Goal: Task Accomplishment & Management: Use online tool/utility

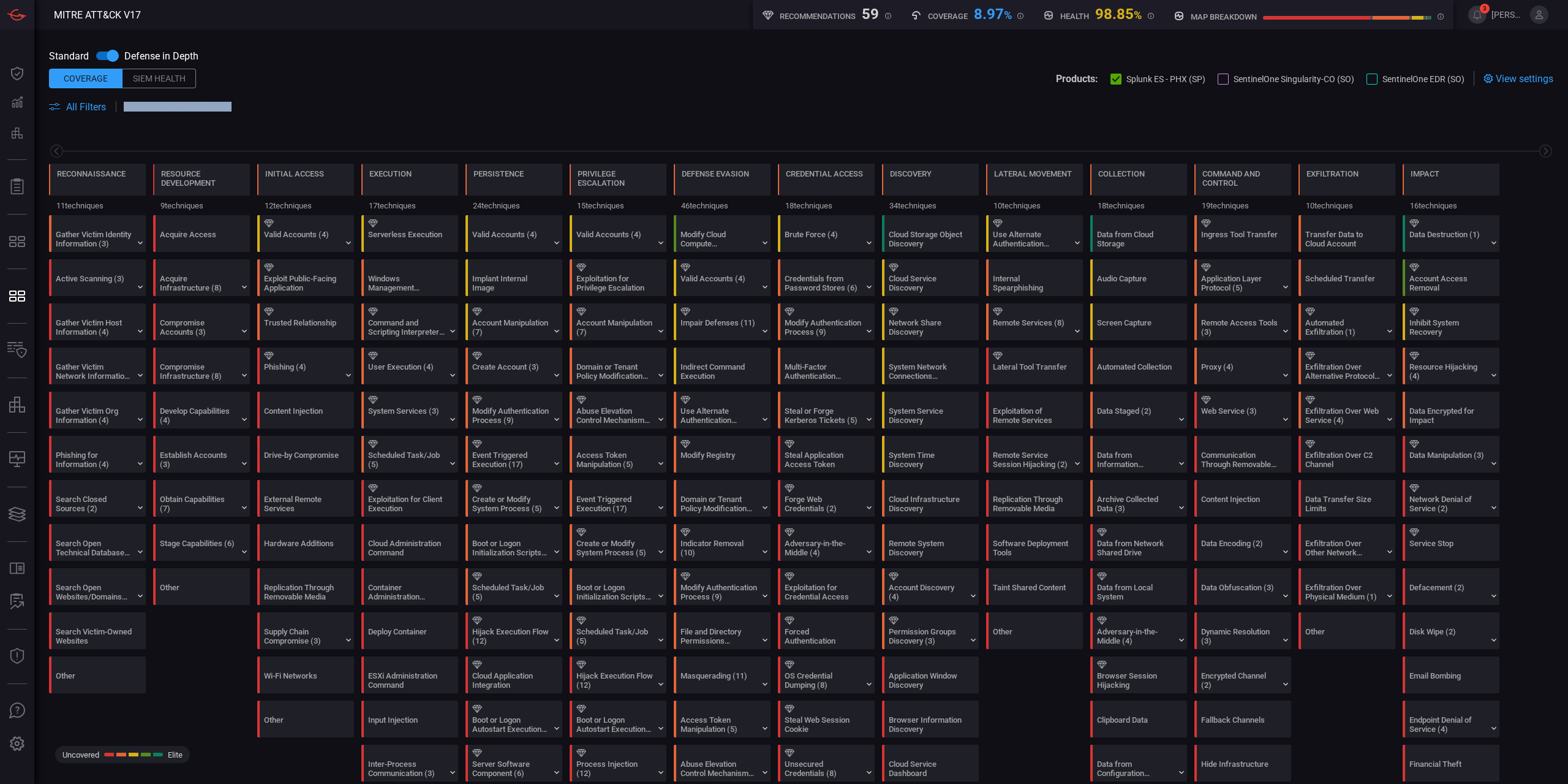
click at [68, 113] on div "Standard Defense in Depth Coverage Siem Health Products: Splunk ES - PHX (SP) S…" at bounding box center [800, 79] width 1533 height 99
click at [69, 111] on span "All Filters" at bounding box center [85, 107] width 40 height 12
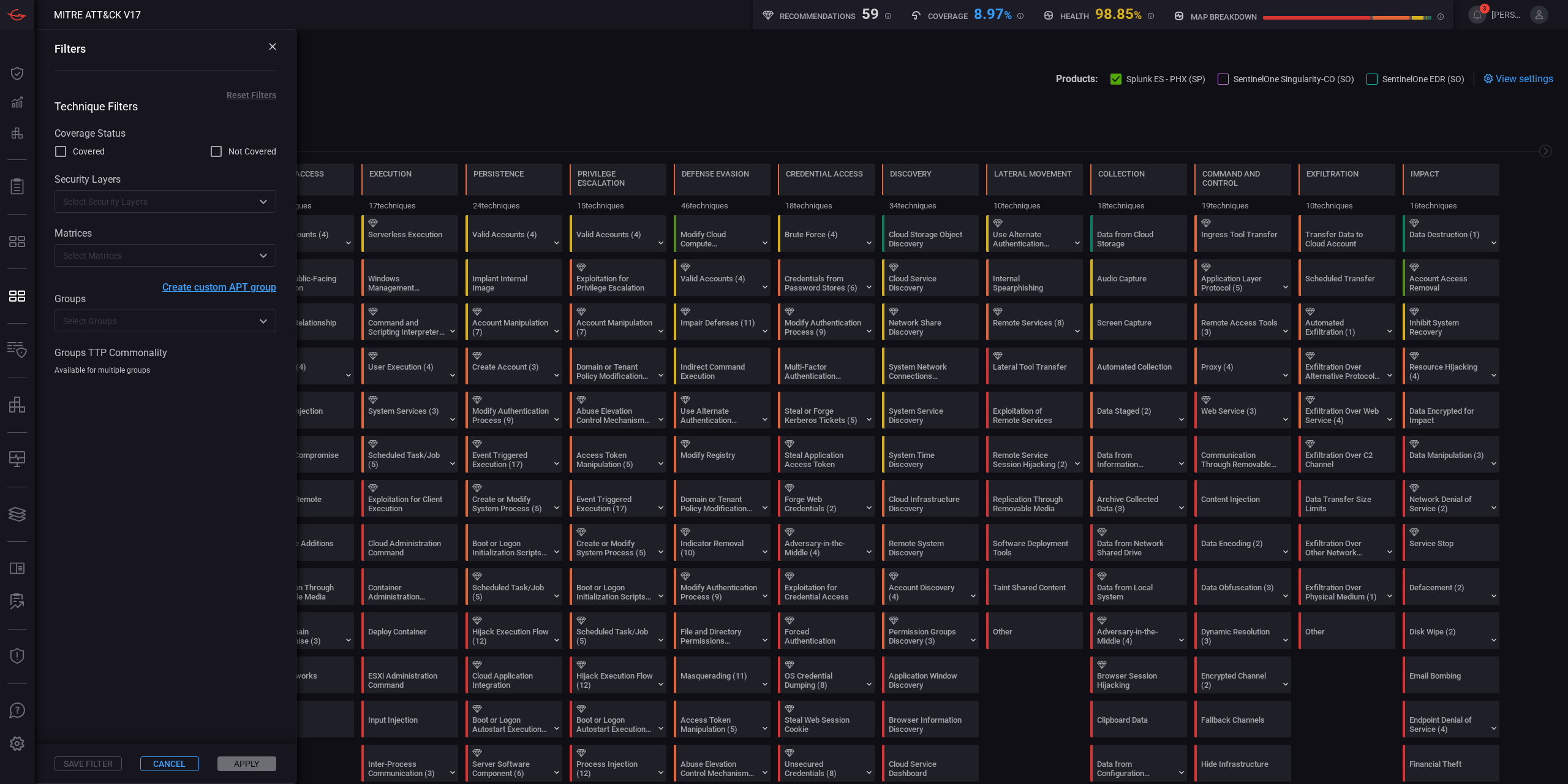
click at [503, 44] on div "Standard Defense in Depth" at bounding box center [801, 55] width 1504 height 23
click at [270, 40] on div "Filters" at bounding box center [165, 57] width 261 height 55
click at [276, 49] on div "Filters" at bounding box center [165, 57] width 261 height 55
click at [277, 42] on div "Filters" at bounding box center [165, 57] width 261 height 55
click at [276, 46] on div "Filters" at bounding box center [165, 57] width 261 height 55
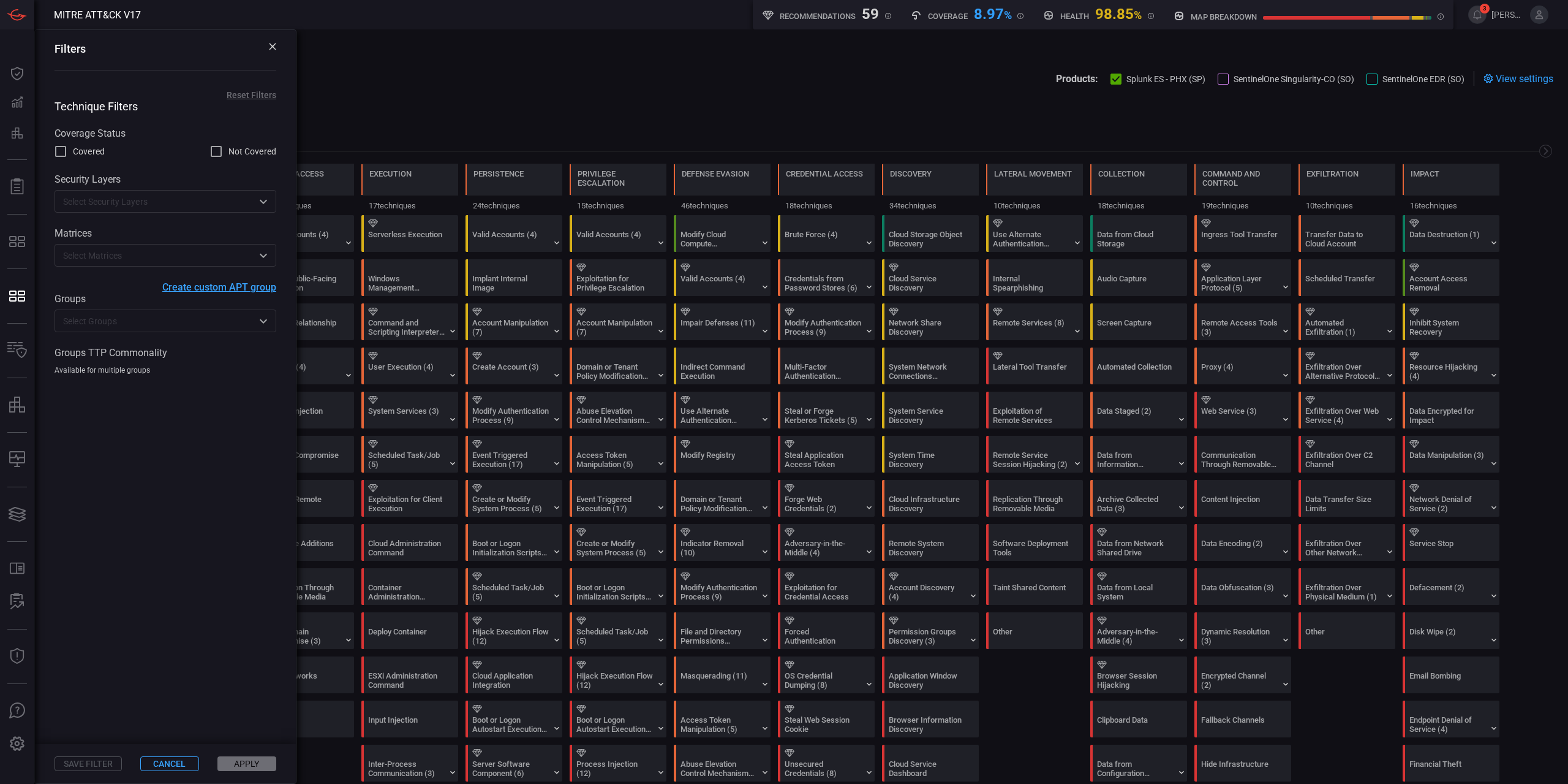
click at [273, 47] on icon at bounding box center [272, 46] width 7 height 7
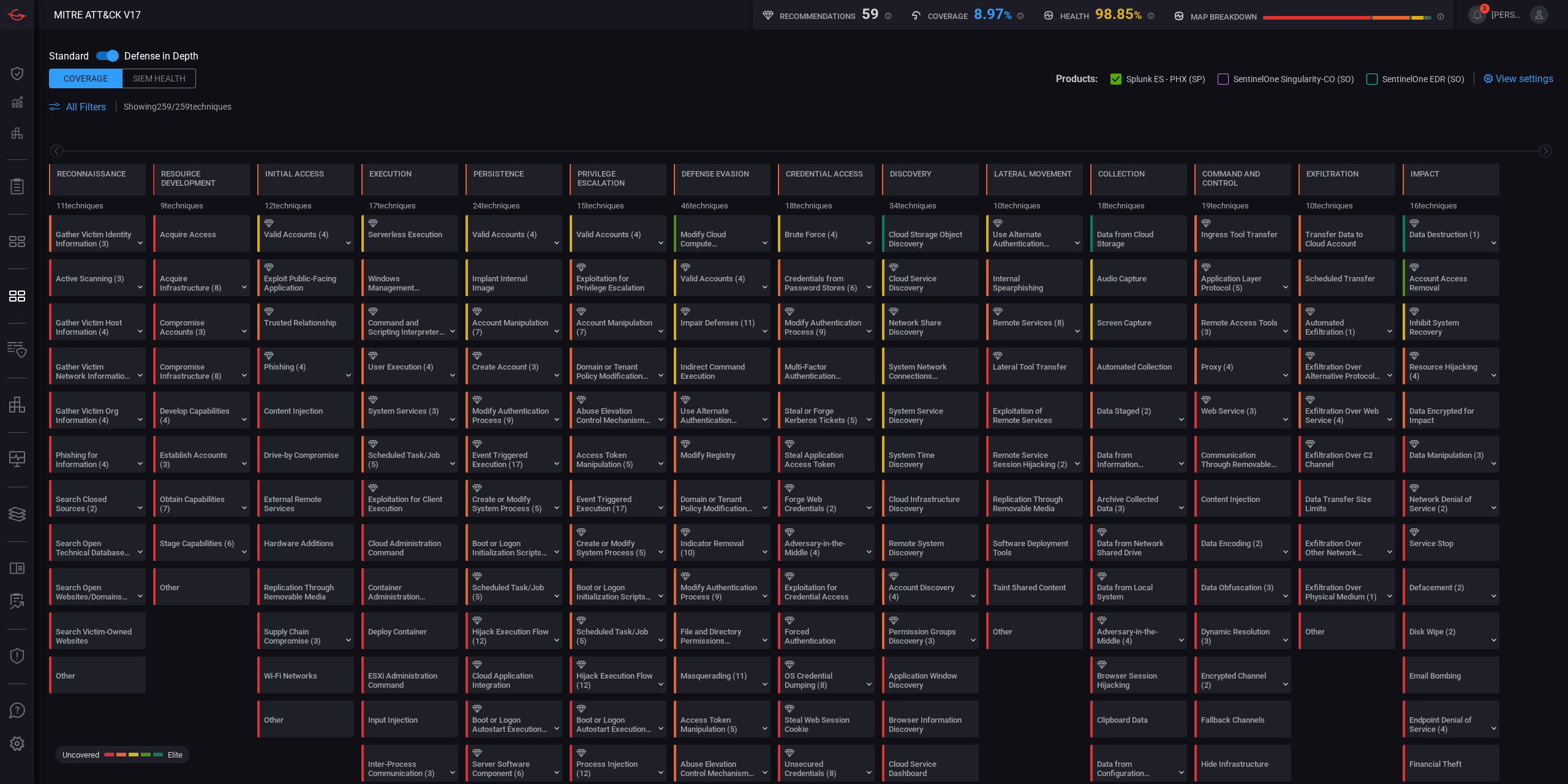
click at [1519, 78] on span "View settings" at bounding box center [1523, 79] width 57 height 12
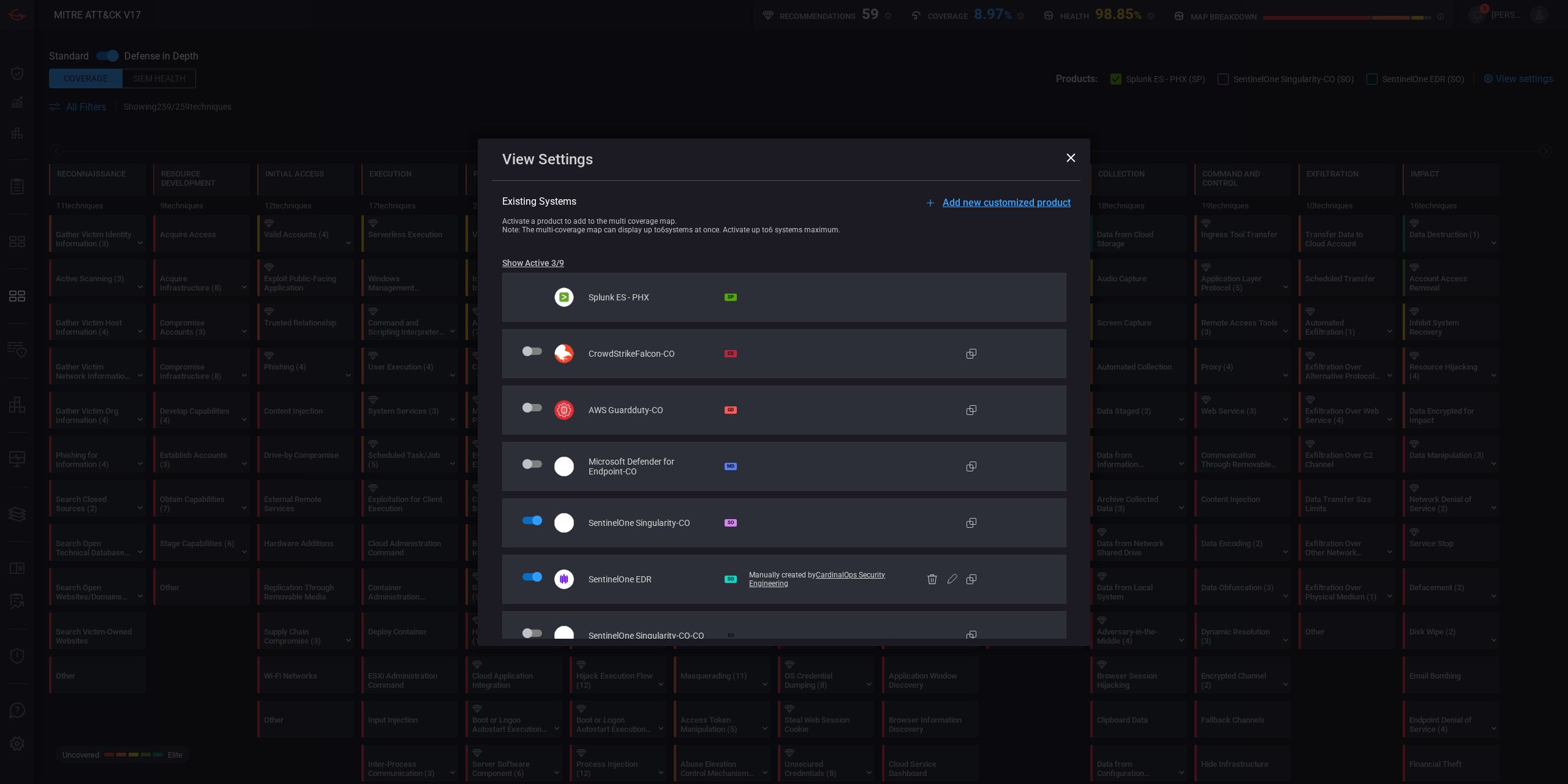
click at [1054, 195] on button "Add new customized product" at bounding box center [997, 202] width 147 height 15
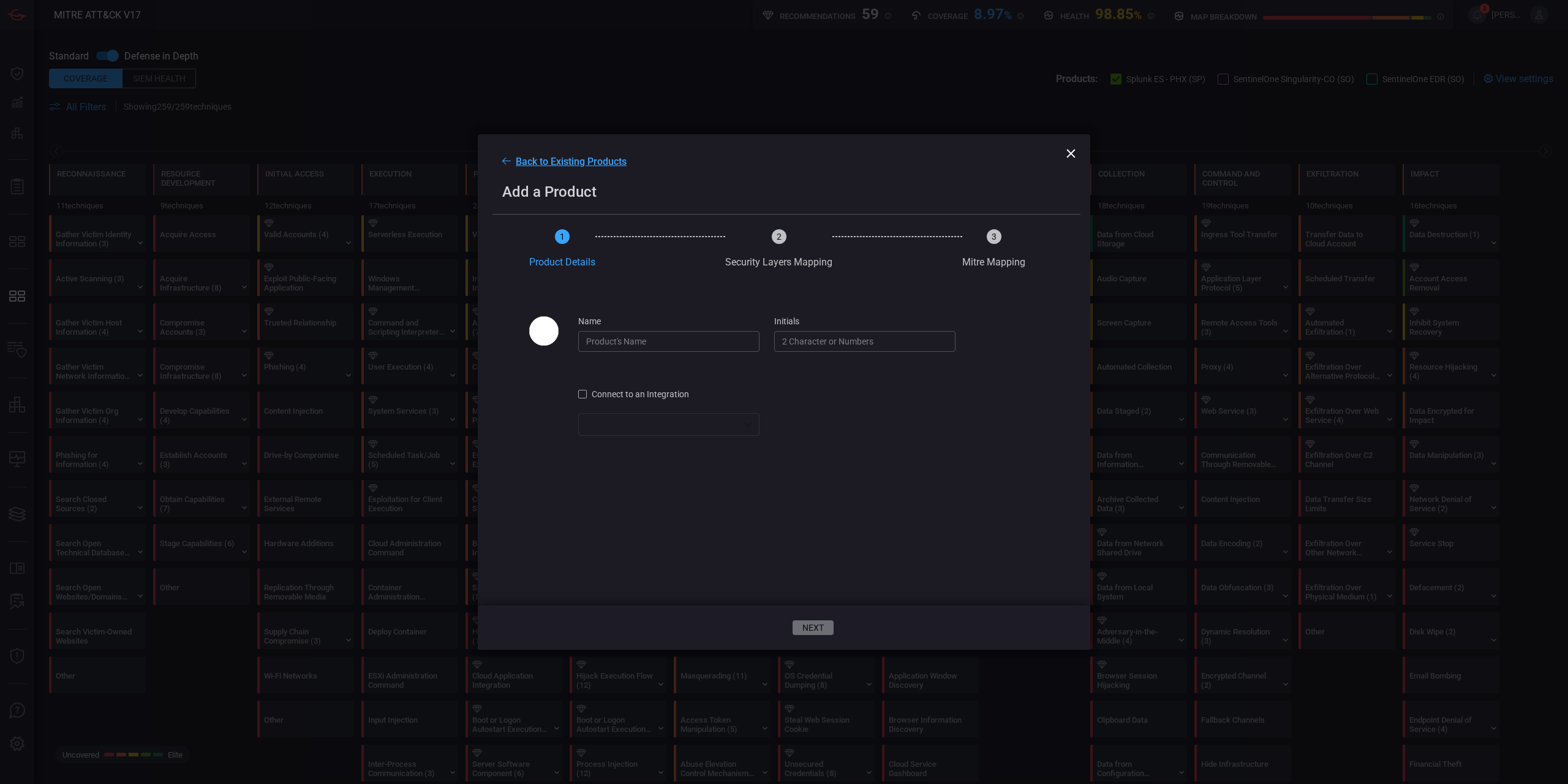
click at [688, 351] on input "name" at bounding box center [668, 341] width 181 height 20
click at [642, 393] on span "Connect to an Integration" at bounding box center [640, 394] width 97 height 10
click at [646, 418] on div "​ SentinelOne EDR ​" at bounding box center [668, 424] width 181 height 22
click at [744, 426] on div at bounding box center [784, 392] width 1568 height 784
click at [839, 428] on div "Connect to an Integration ​ SentinelOne EDR ​" at bounding box center [777, 419] width 496 height 62
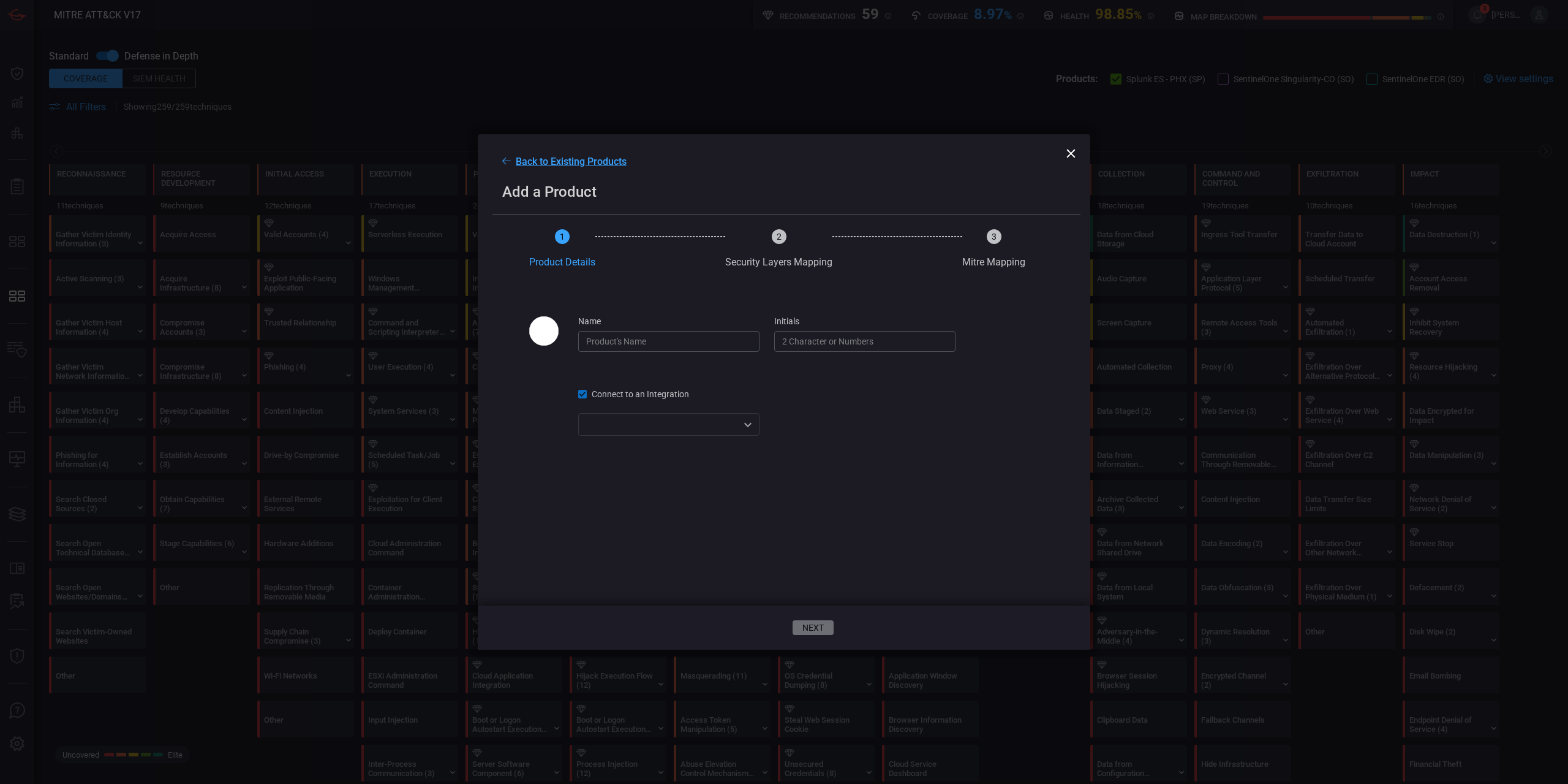
click at [677, 395] on span "Connect to an Integration" at bounding box center [640, 394] width 97 height 10
click at [679, 397] on span "Connect to an Integration" at bounding box center [640, 394] width 97 height 10
click at [755, 430] on div "​ ​" at bounding box center [668, 424] width 181 height 22
click at [699, 395] on div at bounding box center [784, 392] width 1568 height 784
click at [686, 391] on span "Connect to an Integration" at bounding box center [640, 394] width 97 height 10
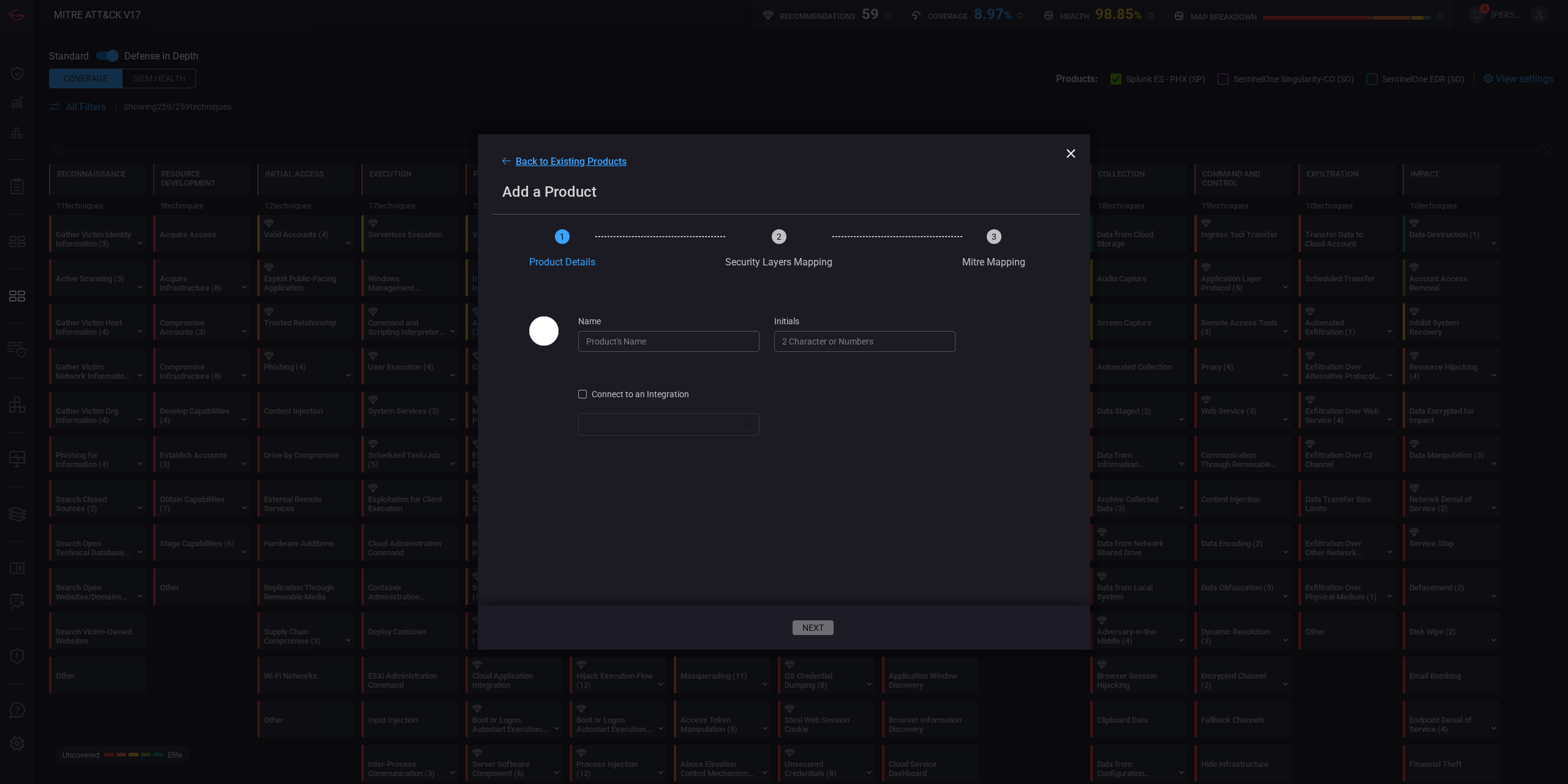
click at [766, 385] on span at bounding box center [777, 370] width 496 height 37
click at [784, 255] on span at bounding box center [779, 249] width 108 height 13
click at [808, 259] on span "Security Layers Mapping" at bounding box center [779, 262] width 108 height 12
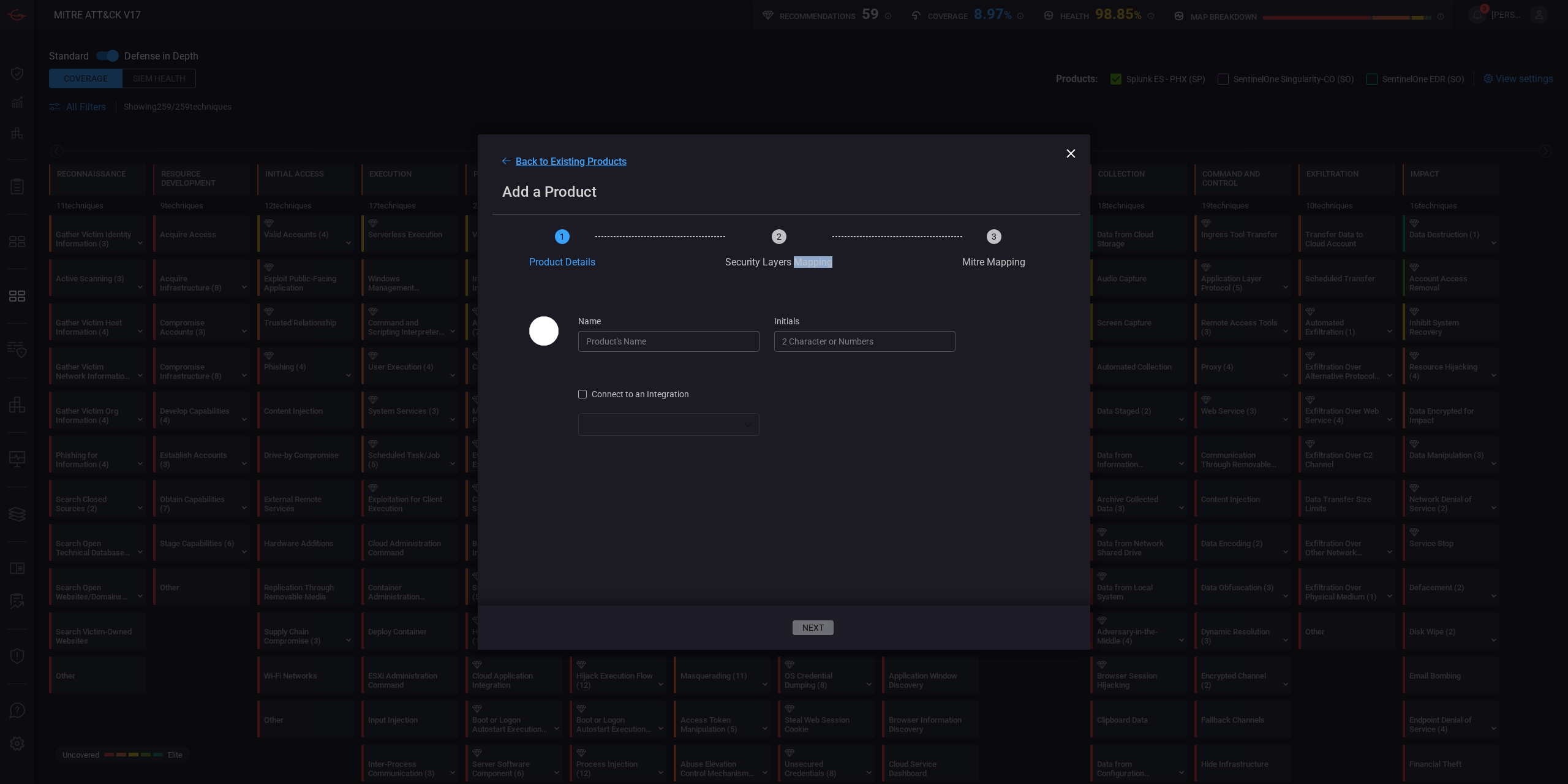
click at [808, 259] on span "Security Layers Mapping" at bounding box center [779, 262] width 108 height 12
click at [792, 264] on span "Security Layers Mapping" at bounding box center [779, 262] width 108 height 12
click at [744, 351] on input "name" at bounding box center [668, 341] width 181 height 20
click at [742, 345] on input "name" at bounding box center [668, 341] width 181 height 20
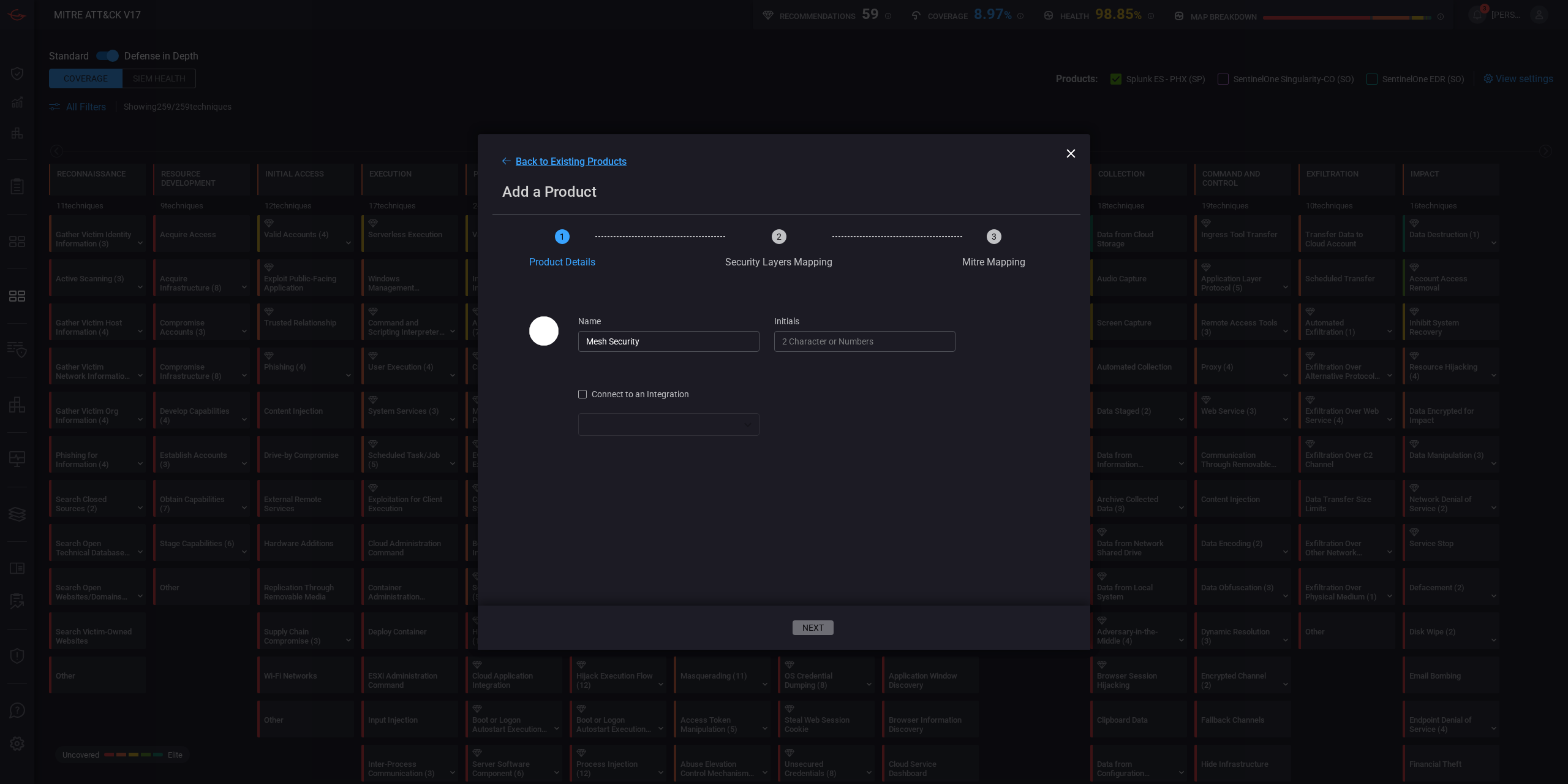
type input "Mesh Security"
type input "MS"
click at [818, 625] on button "next" at bounding box center [813, 627] width 43 height 15
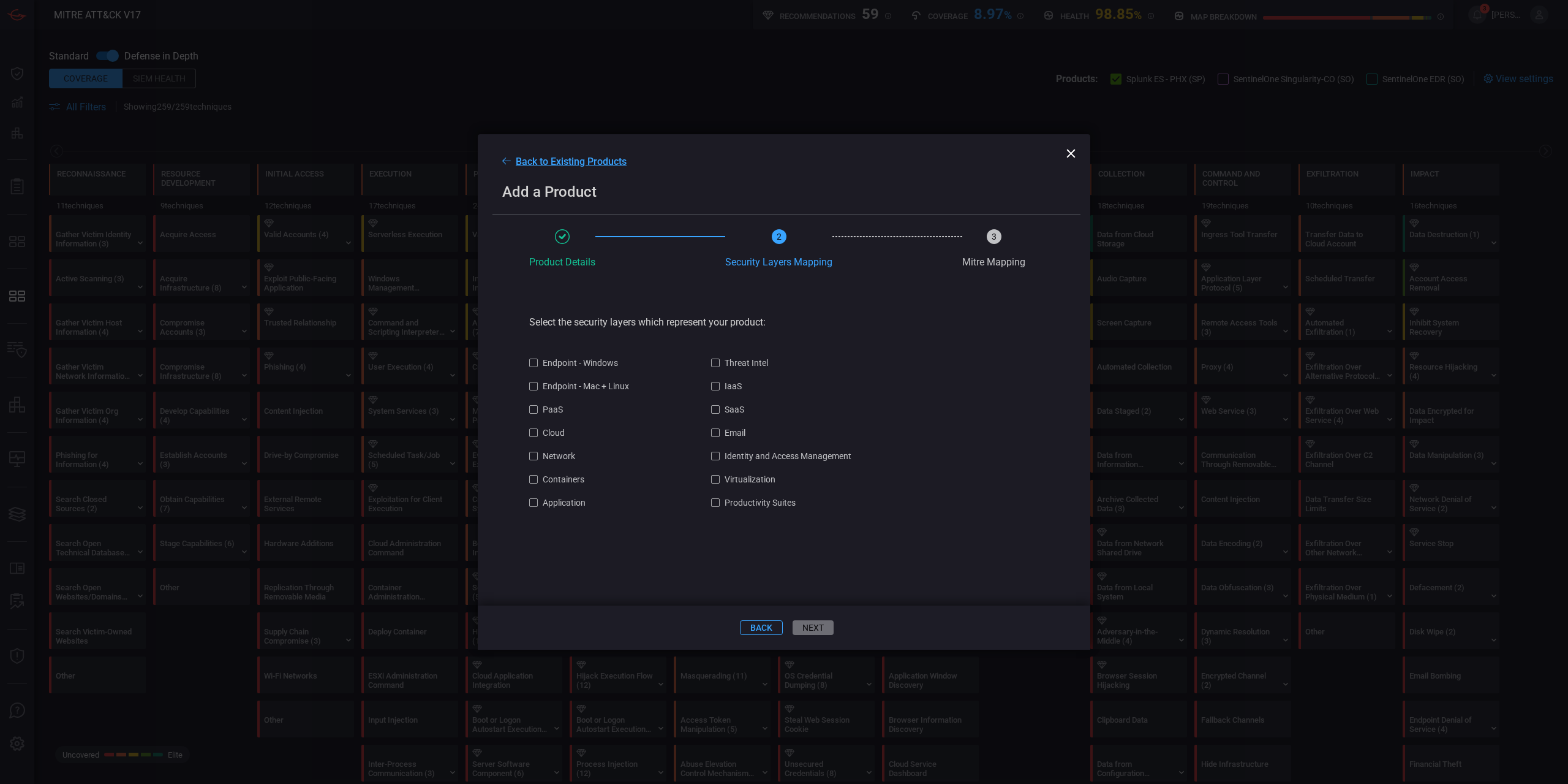
click at [580, 364] on span "Endpoint - Windows" at bounding box center [580, 363] width 76 height 10
click at [770, 363] on section "Endpoint - Windows Threat Intel Endpoint - Mac + Linux IaaS PaaS SaaS Cloud Ema…" at bounding box center [690, 432] width 322 height 149
click at [756, 364] on span "Threat Intel" at bounding box center [746, 363] width 44 height 10
click at [739, 391] on span "IaaS" at bounding box center [733, 386] width 17 height 10
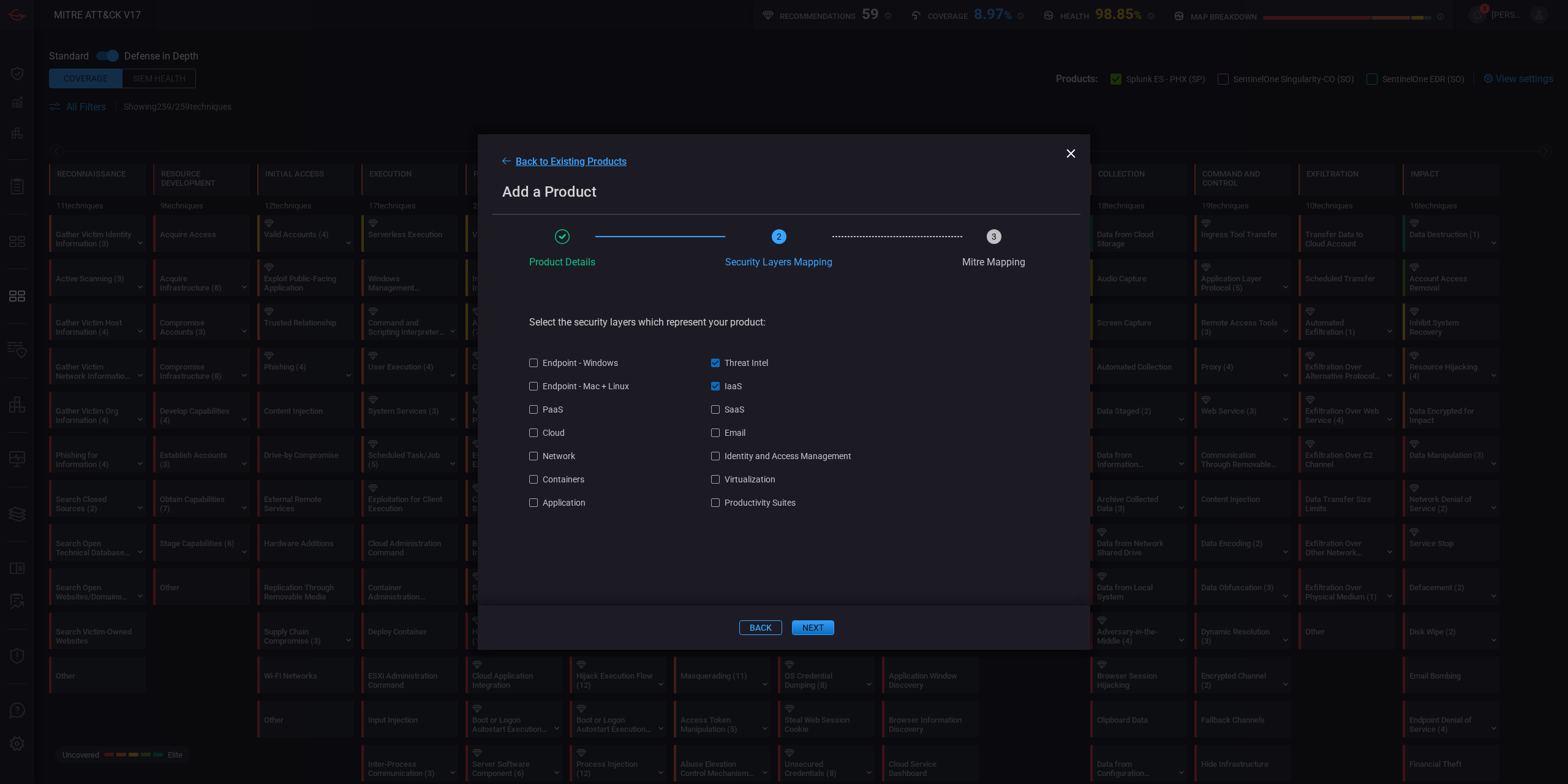
click at [737, 419] on section "Endpoint - Windows Threat Intel Endpoint - Mac + Linux IaaS PaaS SaaS Cloud Ema…" at bounding box center [690, 432] width 322 height 149
click at [735, 413] on span "SaaS" at bounding box center [734, 409] width 19 height 10
click at [736, 387] on span "IaaS" at bounding box center [733, 386] width 17 height 10
click at [730, 405] on section "Endpoint - Windows Threat Intel Endpoint - Mac + Linux IaaS PaaS SaaS Cloud Ema…" at bounding box center [690, 432] width 322 height 149
click at [727, 413] on span "SaaS" at bounding box center [734, 409] width 19 height 10
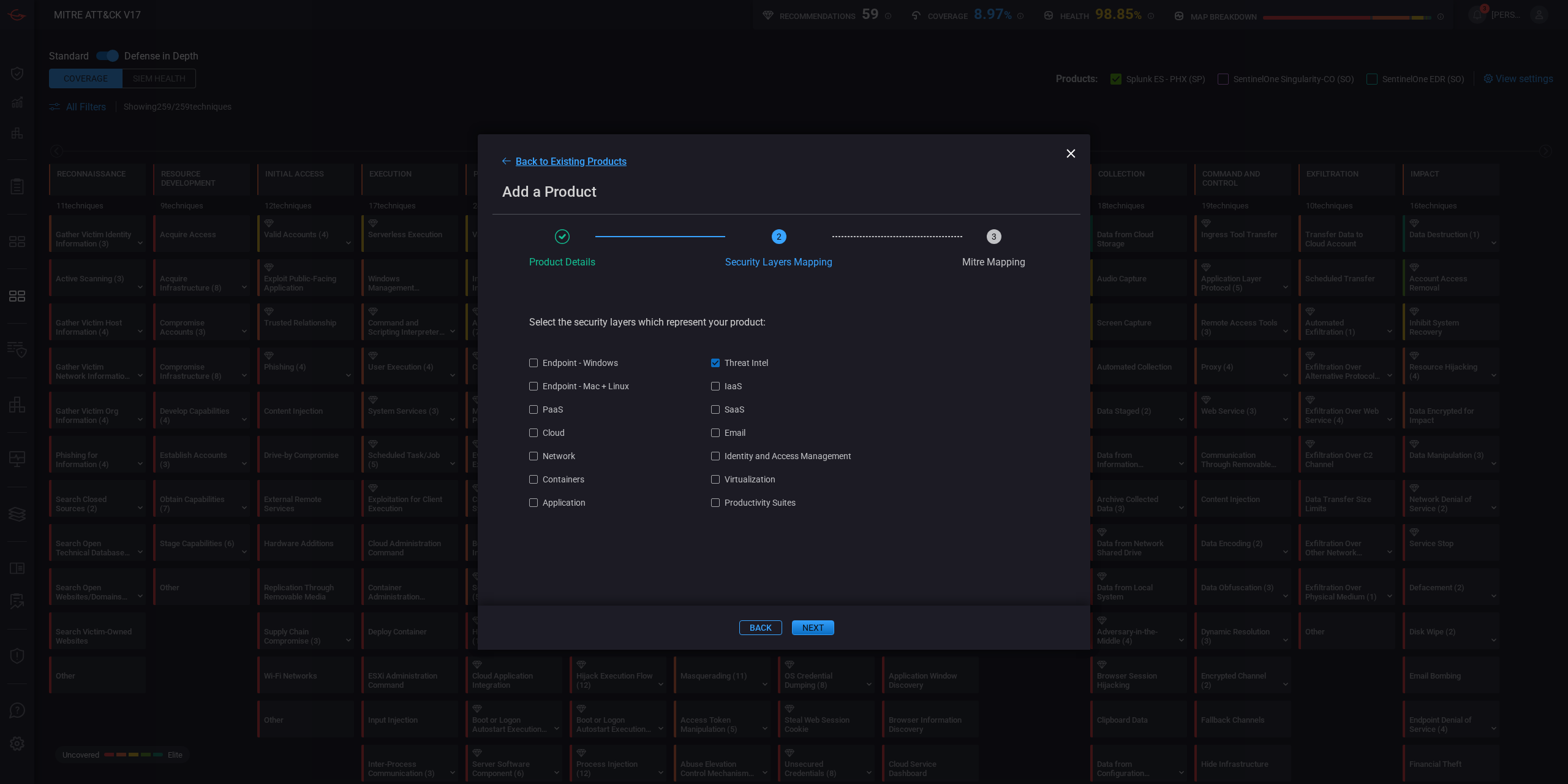
click at [725, 363] on span "Threat Intel" at bounding box center [746, 363] width 44 height 10
click at [581, 365] on span "Endpoint - Windows" at bounding box center [580, 363] width 76 height 10
click at [586, 397] on section "Endpoint - Windows Threat Intel Endpoint - Mac + Linux IaaS PaaS SaaS Cloud Ema…" at bounding box center [690, 432] width 322 height 149
click at [587, 392] on section "Endpoint - Windows Threat Intel Endpoint - Mac + Linux IaaS PaaS SaaS Cloud Ema…" at bounding box center [690, 432] width 322 height 149
click at [587, 391] on span "Endpoint - Mac + Linux" at bounding box center [585, 386] width 86 height 10
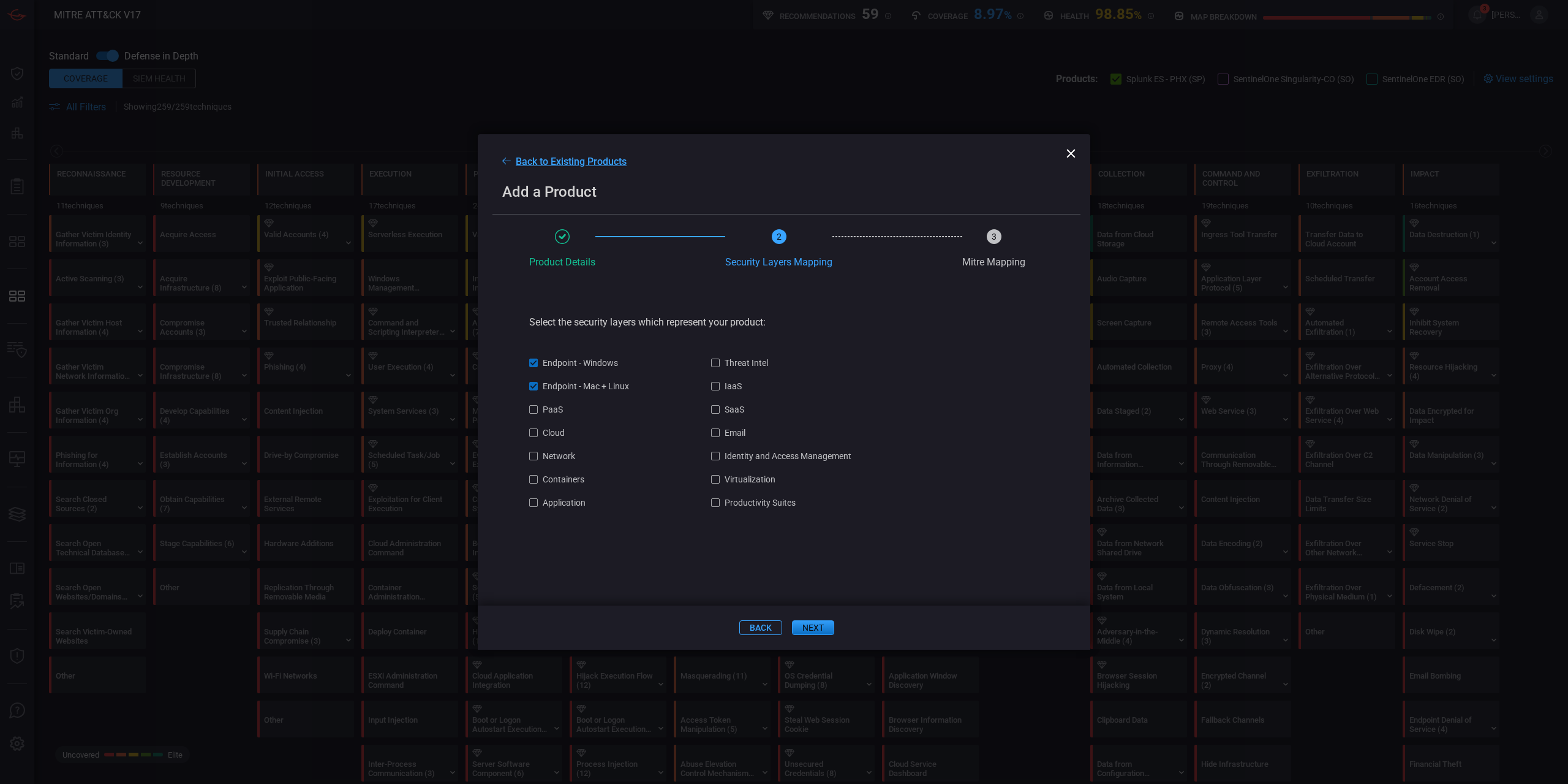
click at [561, 435] on span "Cloud" at bounding box center [553, 433] width 22 height 10
click at [560, 456] on span "Network" at bounding box center [558, 456] width 32 height 10
click at [562, 478] on span "Containers" at bounding box center [562, 479] width 42 height 10
click at [570, 507] on span "Application" at bounding box center [563, 503] width 43 height 10
click at [763, 491] on section "Endpoint - Windows Threat Intel Endpoint - Mac + Linux IaaS PaaS SaaS Cloud Ema…" at bounding box center [690, 432] width 322 height 149
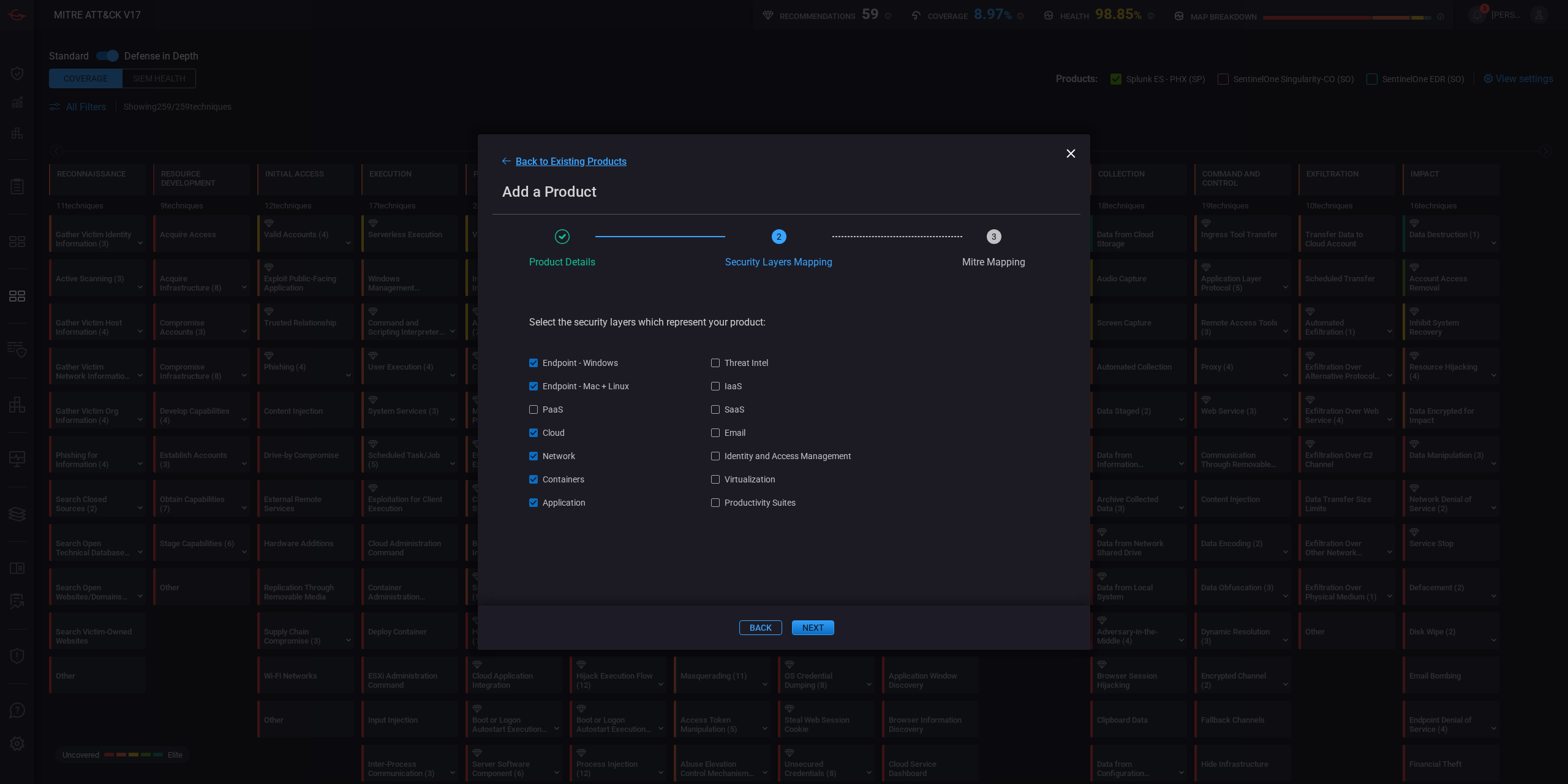
click at [717, 435] on div at bounding box center [715, 432] width 9 height 9
click at [716, 458] on div at bounding box center [715, 455] width 9 height 9
click at [711, 488] on section "Endpoint - Windows Threat Intel Endpoint - Mac + Linux IaaS PaaS SaaS Cloud Ema…" at bounding box center [690, 432] width 322 height 149
click at [712, 481] on div at bounding box center [715, 478] width 9 height 9
click at [712, 506] on section "Endpoint - Windows Threat Intel Endpoint - Mac + Linux IaaS PaaS SaaS Cloud Ema…" at bounding box center [690, 432] width 322 height 149
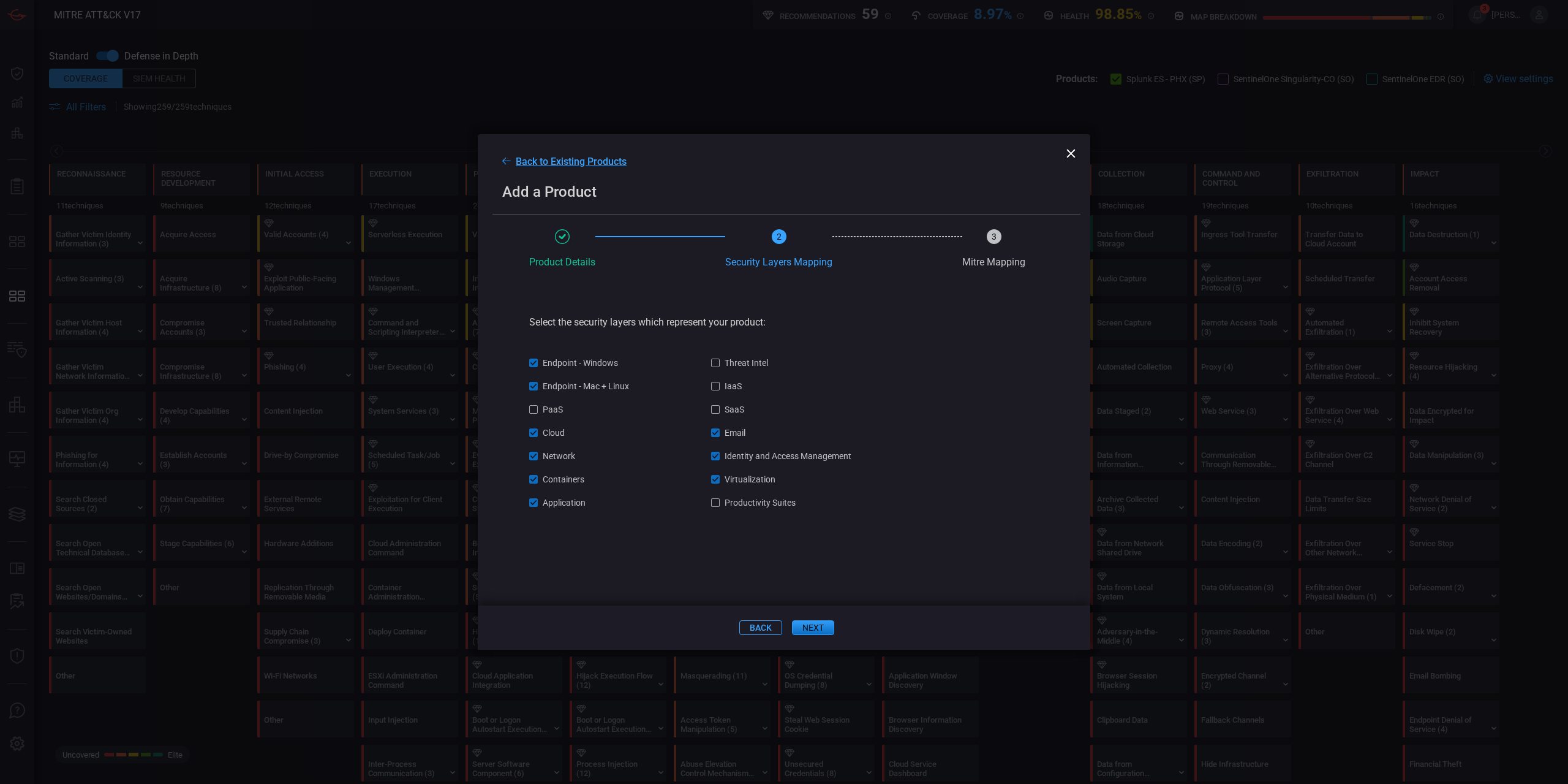
click at [719, 364] on div at bounding box center [715, 362] width 9 height 9
click at [717, 390] on div at bounding box center [715, 385] width 9 height 9
click at [713, 413] on div at bounding box center [715, 408] width 9 height 9
click at [719, 506] on div at bounding box center [715, 502] width 9 height 9
click at [534, 409] on div at bounding box center [533, 408] width 9 height 9
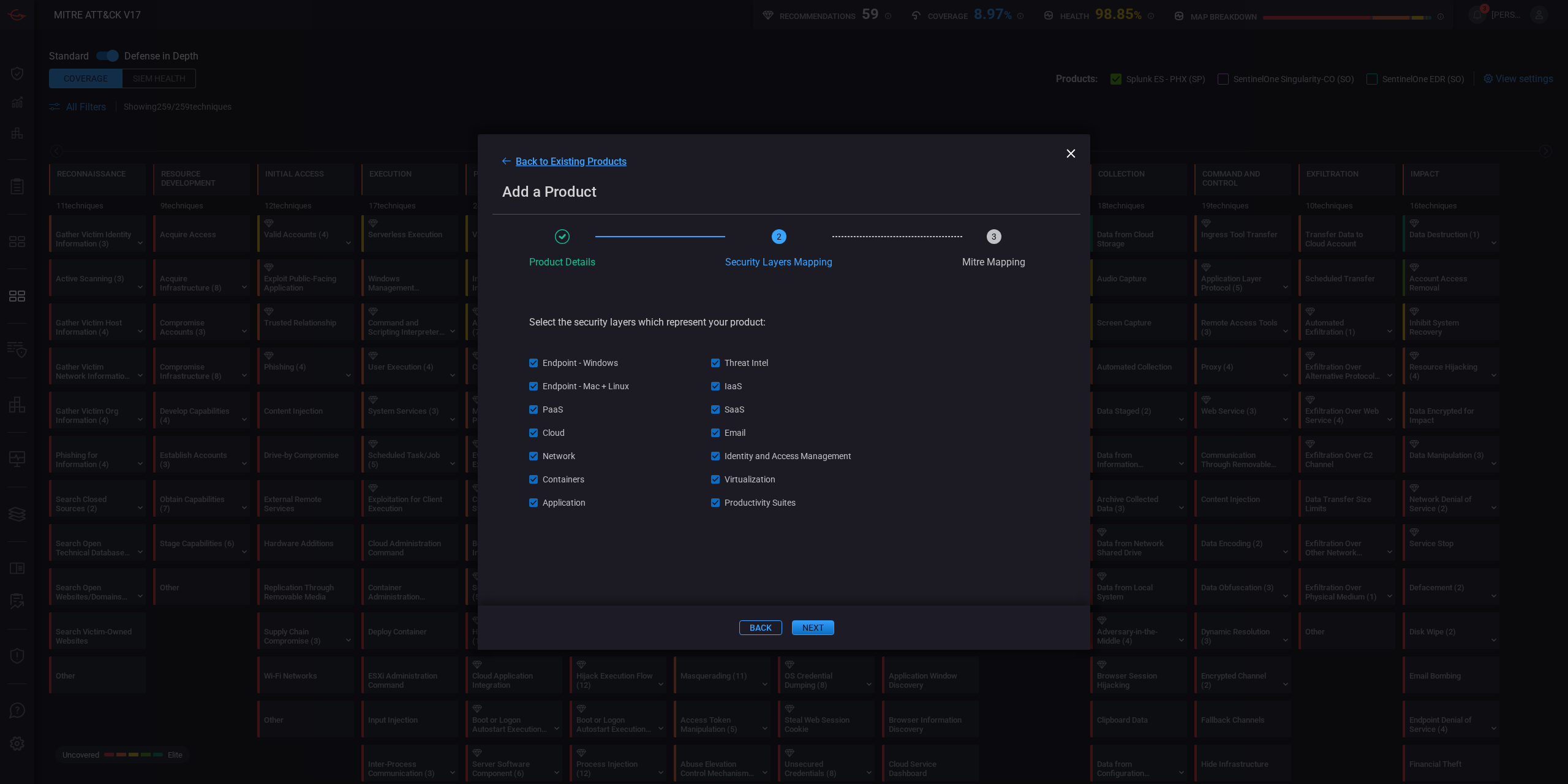
click at [809, 629] on button "next" at bounding box center [813, 627] width 43 height 15
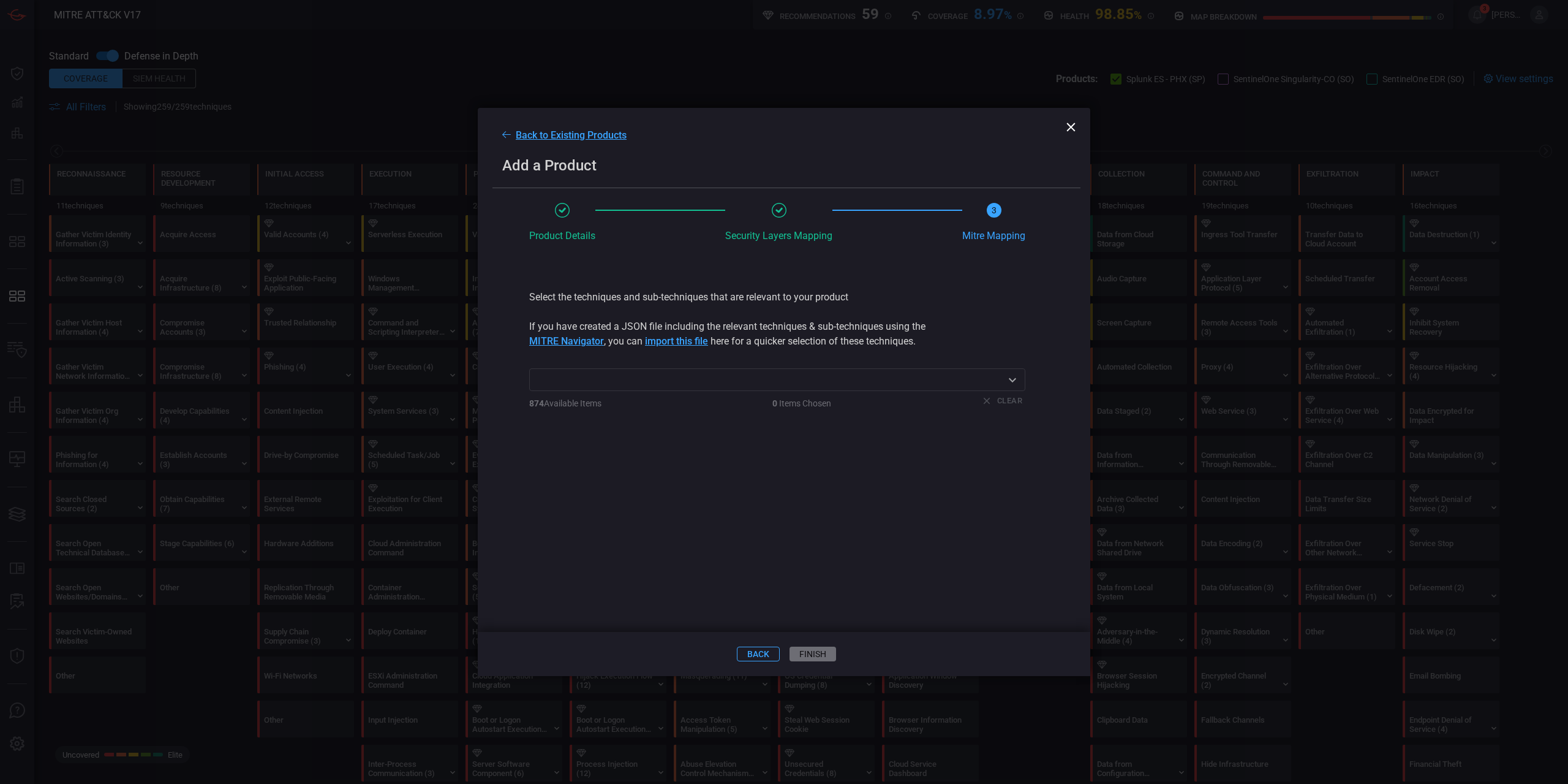
click at [777, 381] on input "text" at bounding box center [766, 379] width 468 height 16
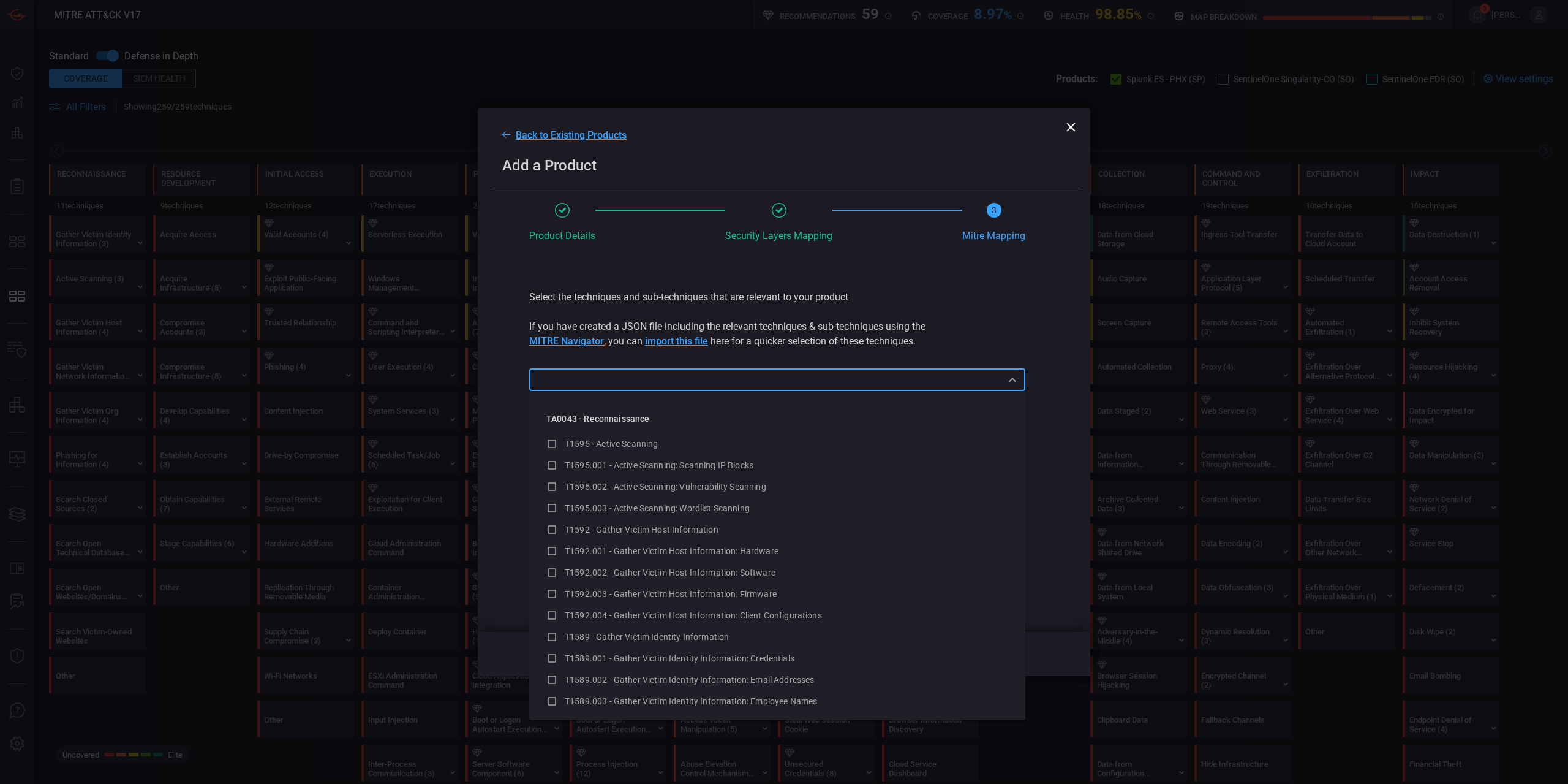
click at [614, 295] on div "Select the techniques and sub-techniques that are relevant to your product" at bounding box center [777, 297] width 496 height 15
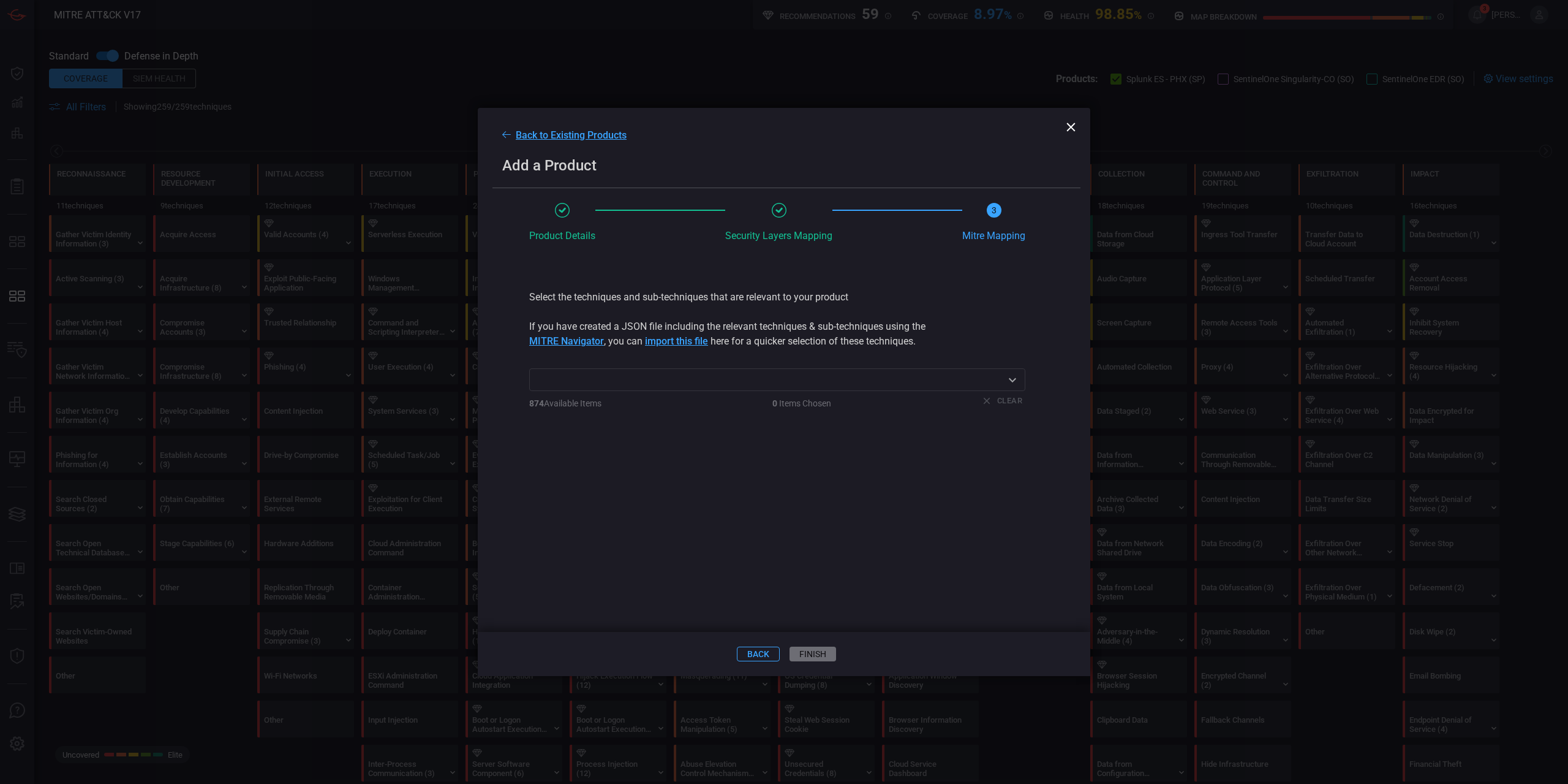
click at [624, 299] on div "Select the techniques and sub-techniques that are relevant to your product" at bounding box center [777, 297] width 496 height 15
click at [621, 327] on section "If you have created a JSON file including the relevant techniques & sub-techniq…" at bounding box center [777, 334] width 496 height 29
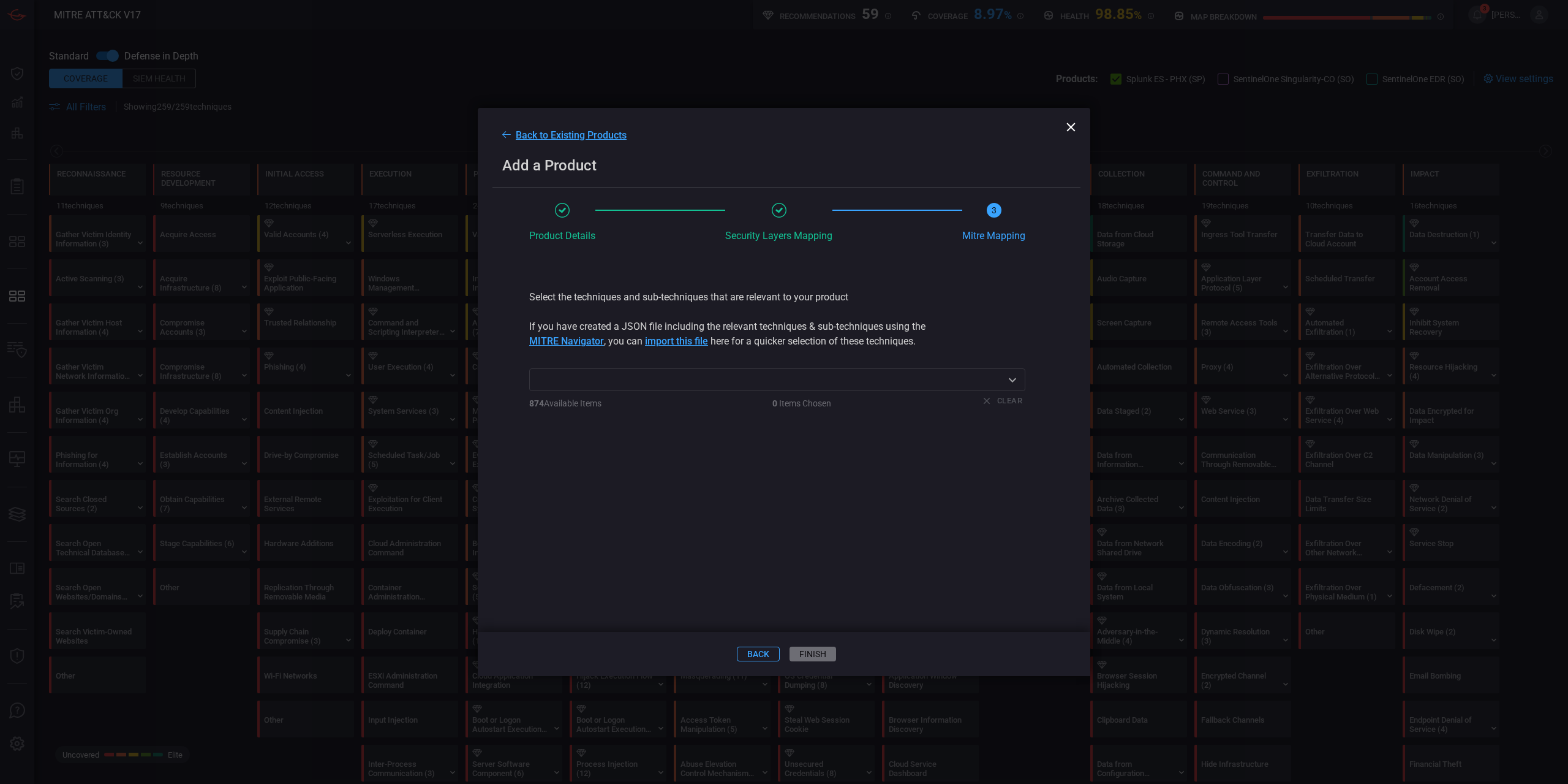
click at [621, 327] on section "If you have created a JSON file including the relevant techniques & sub-techniq…" at bounding box center [777, 334] width 496 height 29
click at [599, 320] on section "If you have created a JSON file including the relevant techniques & sub-techniq…" at bounding box center [777, 334] width 496 height 29
click at [765, 332] on section "If you have created a JSON file including the relevant techniques & sub-techniq…" at bounding box center [777, 334] width 496 height 29
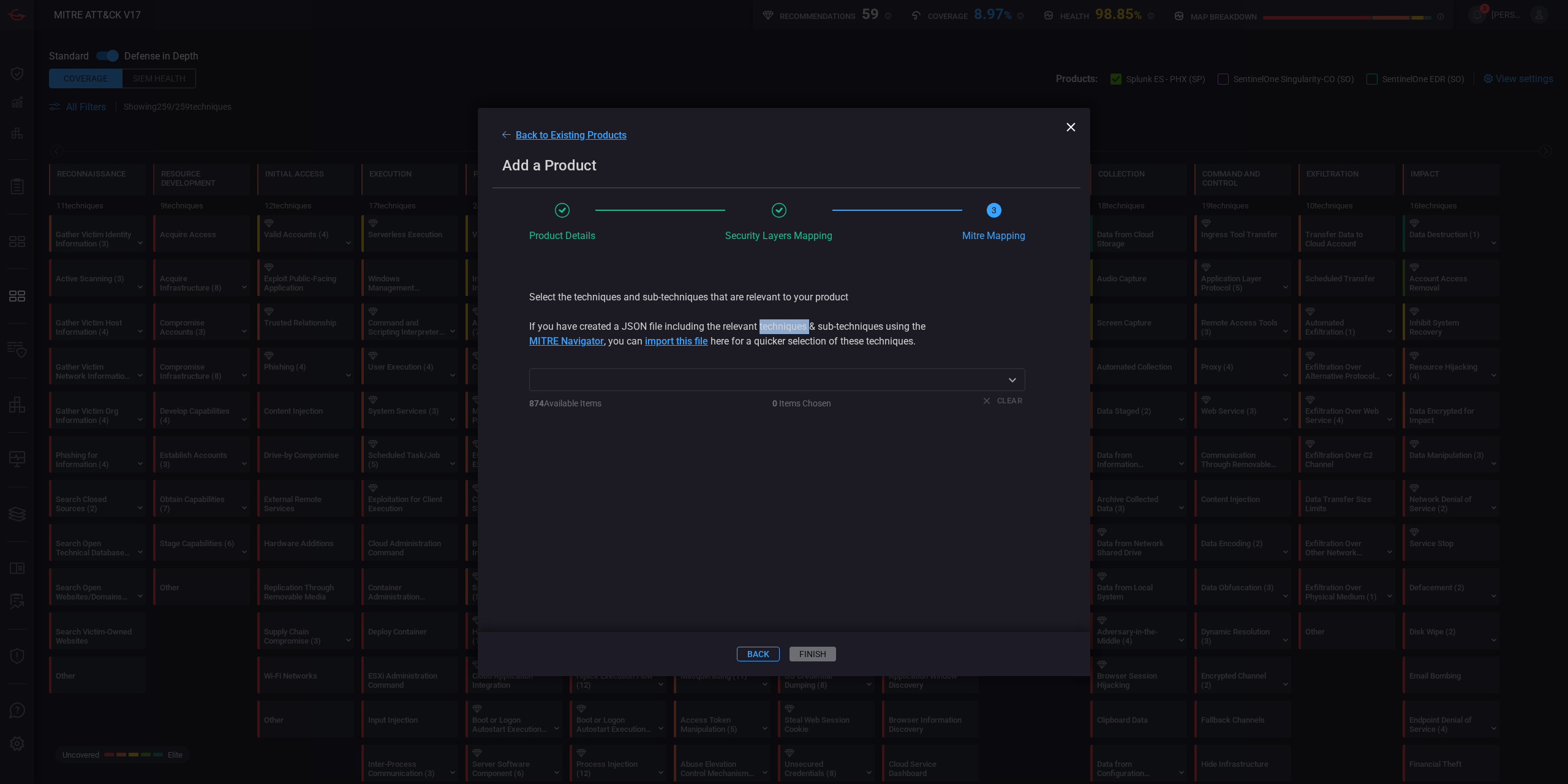
click at [765, 332] on section "If you have created a JSON file including the relevant techniques & sub-techniq…" at bounding box center [777, 334] width 496 height 29
click at [812, 339] on section "If you have created a JSON file including the relevant techniques & sub-techniq…" at bounding box center [777, 334] width 496 height 29
click at [633, 337] on section "If you have created a JSON file including the relevant techniques & sub-techniq…" at bounding box center [777, 334] width 496 height 29
click at [655, 341] on span "import this file" at bounding box center [676, 341] width 63 height 15
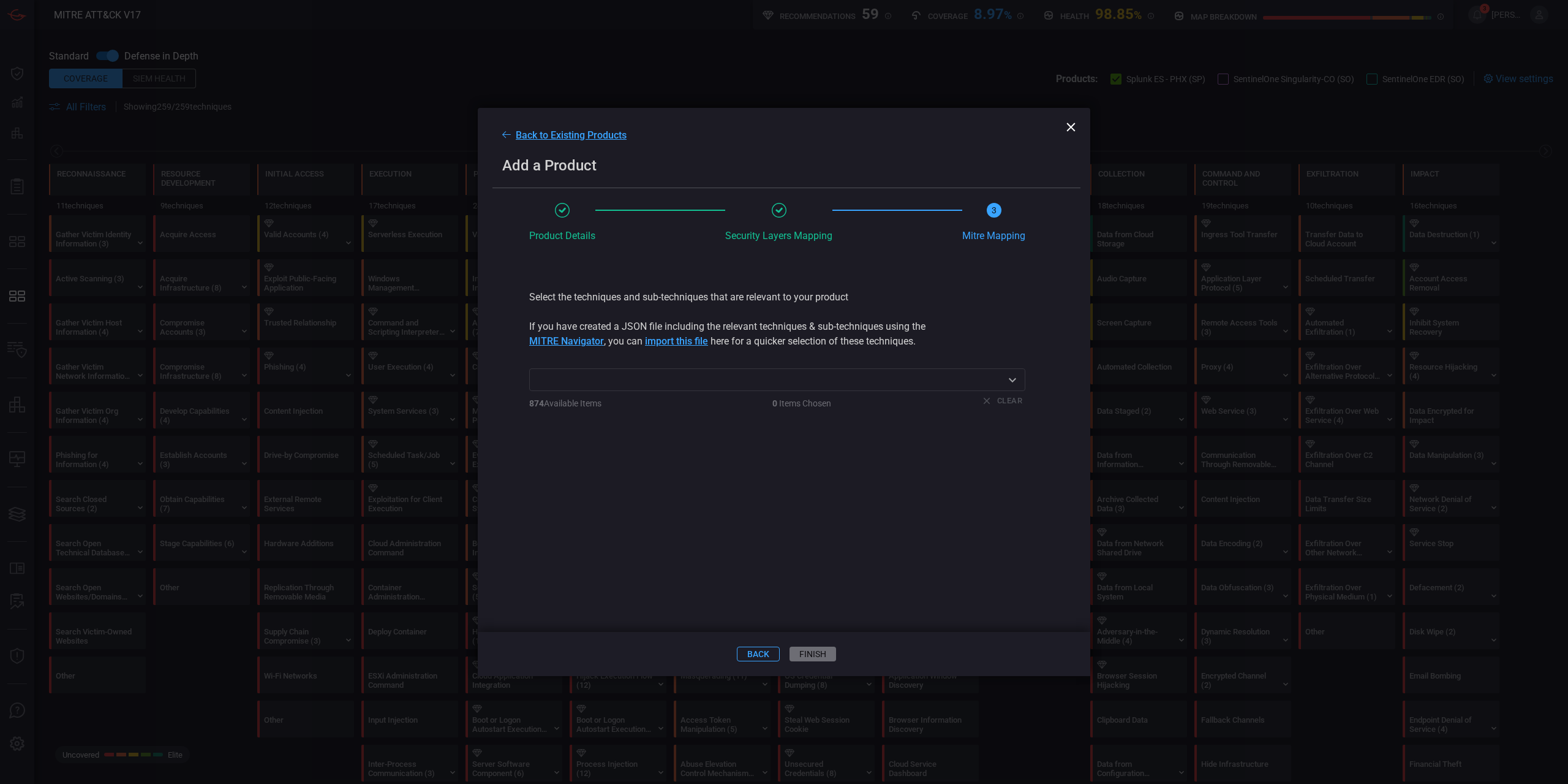
click at [699, 330] on section "If you have created a JSON file including the relevant techniques & sub-techniq…" at bounding box center [777, 334] width 496 height 29
click at [782, 351] on span at bounding box center [777, 358] width 496 height 19
click at [777, 344] on section "If you have created a JSON file including the relevant techniques & sub-techniq…" at bounding box center [777, 334] width 496 height 29
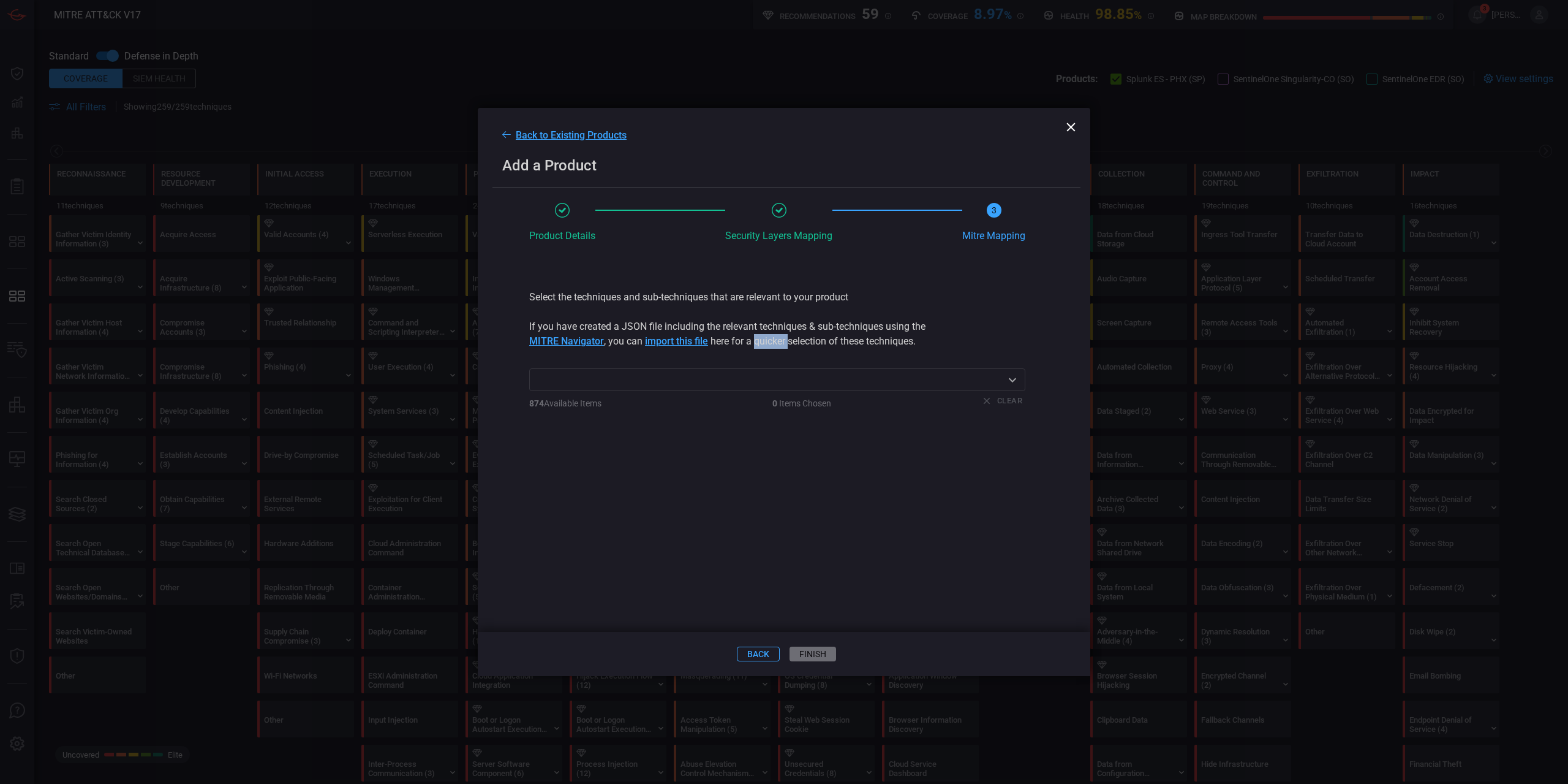
click at [777, 343] on section "If you have created a JSON file including the relevant techniques & sub-techniq…" at bounding box center [777, 334] width 496 height 29
click at [752, 305] on div "Select the techniques and sub-techniques that are relevant to your product" at bounding box center [777, 297] width 496 height 15
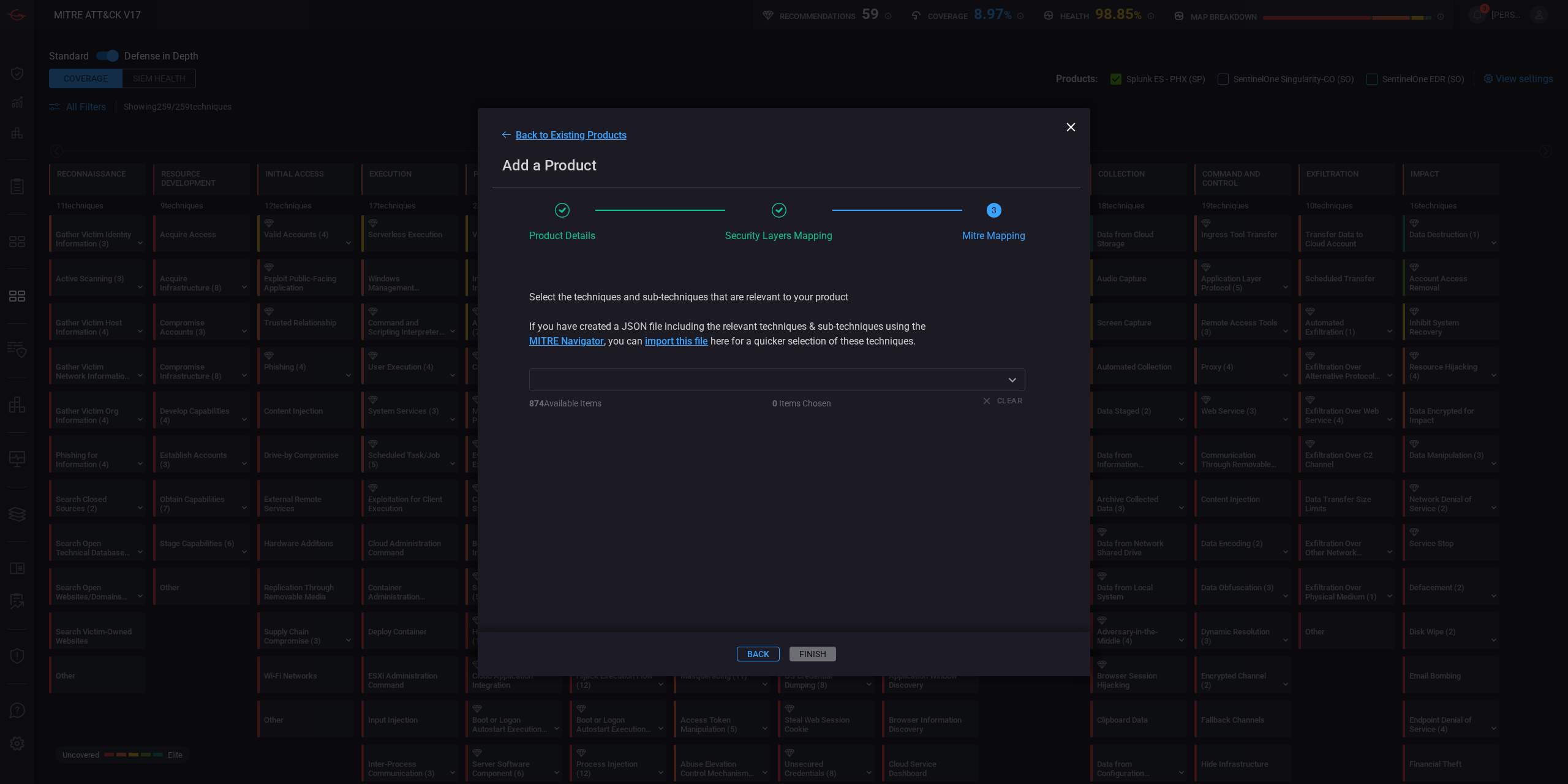
click at [757, 331] on section "If you have created a JSON file including the relevant techniques & sub-techniq…" at bounding box center [777, 334] width 496 height 29
click at [764, 342] on section "If you have created a JSON file including the relevant techniques & sub-techniq…" at bounding box center [777, 334] width 496 height 29
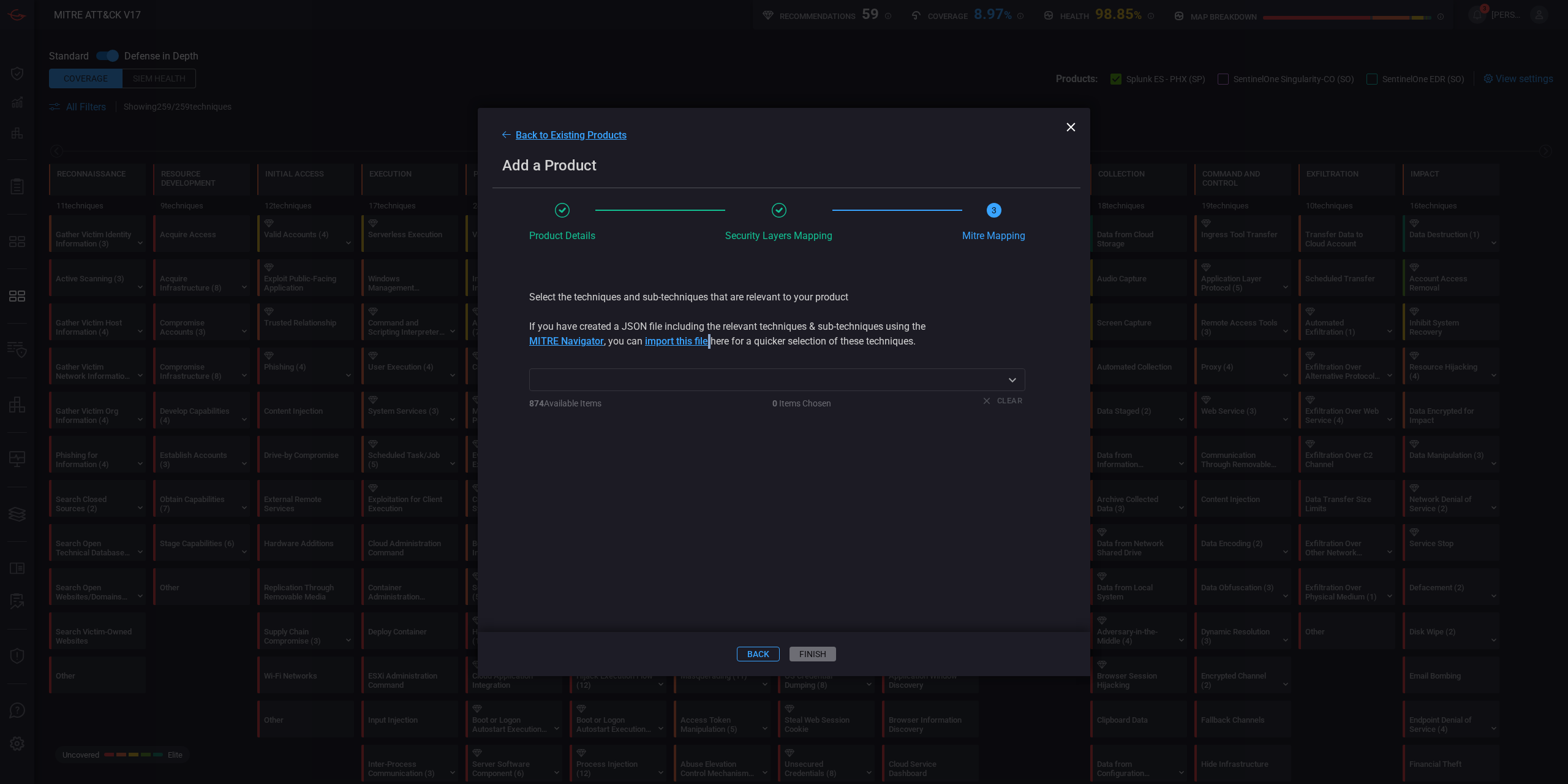
click at [764, 342] on section "If you have created a JSON file including the relevant techniques & sub-techniq…" at bounding box center [777, 334] width 496 height 29
click at [772, 343] on section "If you have created a JSON file including the relevant techniques & sub-techniq…" at bounding box center [777, 334] width 496 height 29
click at [759, 249] on span "Security Layers Mapping optional" at bounding box center [779, 228] width 108 height 50
click at [958, 340] on section "If you have created a JSON file including the relevant techniques & sub-techniq…" at bounding box center [777, 334] width 496 height 29
click at [905, 337] on section "If you have created a JSON file including the relevant techniques & sub-techniq…" at bounding box center [777, 334] width 496 height 29
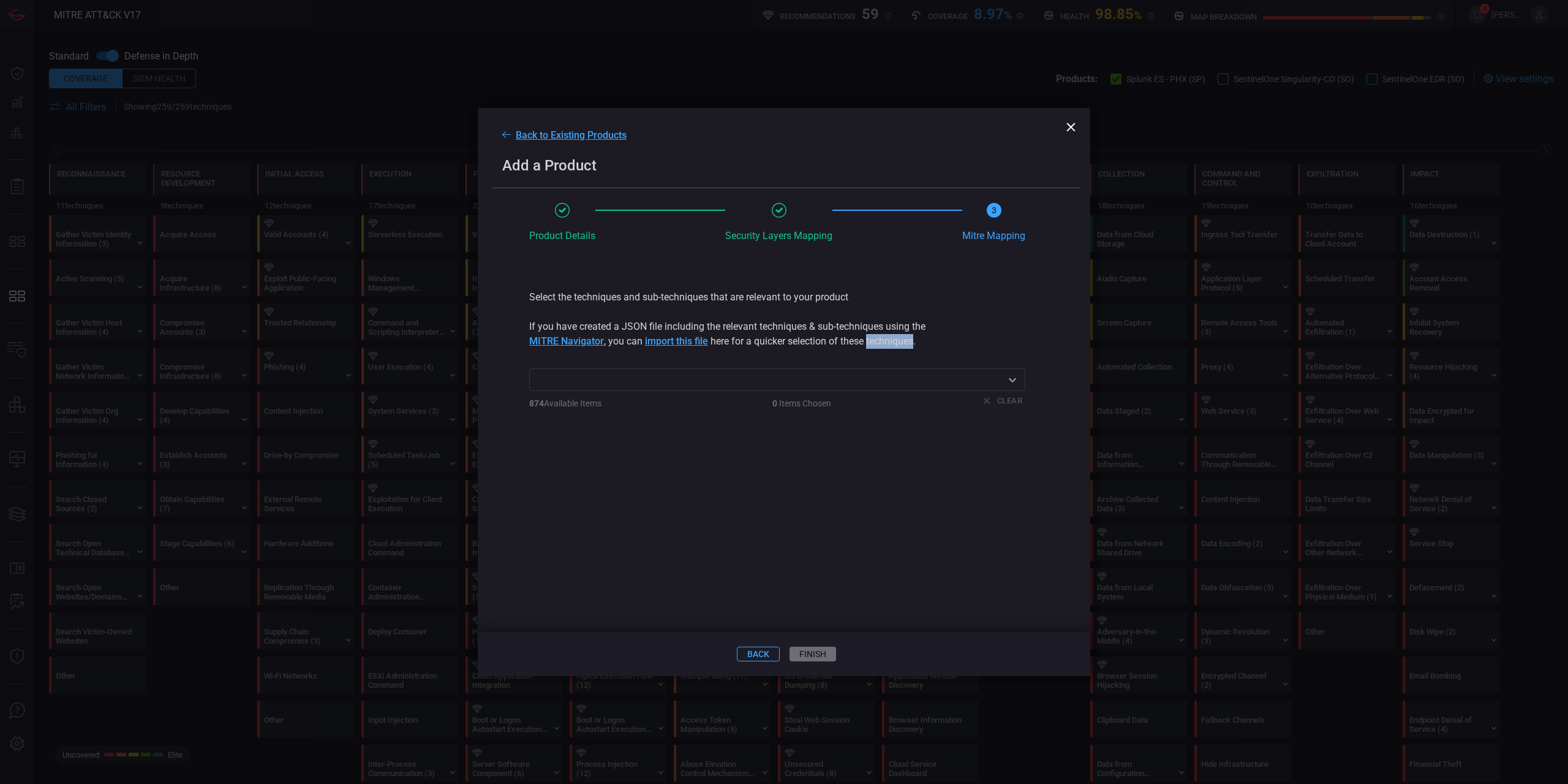
click at [905, 337] on section "If you have created a JSON file including the relevant techniques & sub-techniq…" at bounding box center [777, 334] width 496 height 29
click at [898, 324] on section "If you have created a JSON file including the relevant techniques & sub-techniq…" at bounding box center [777, 334] width 496 height 29
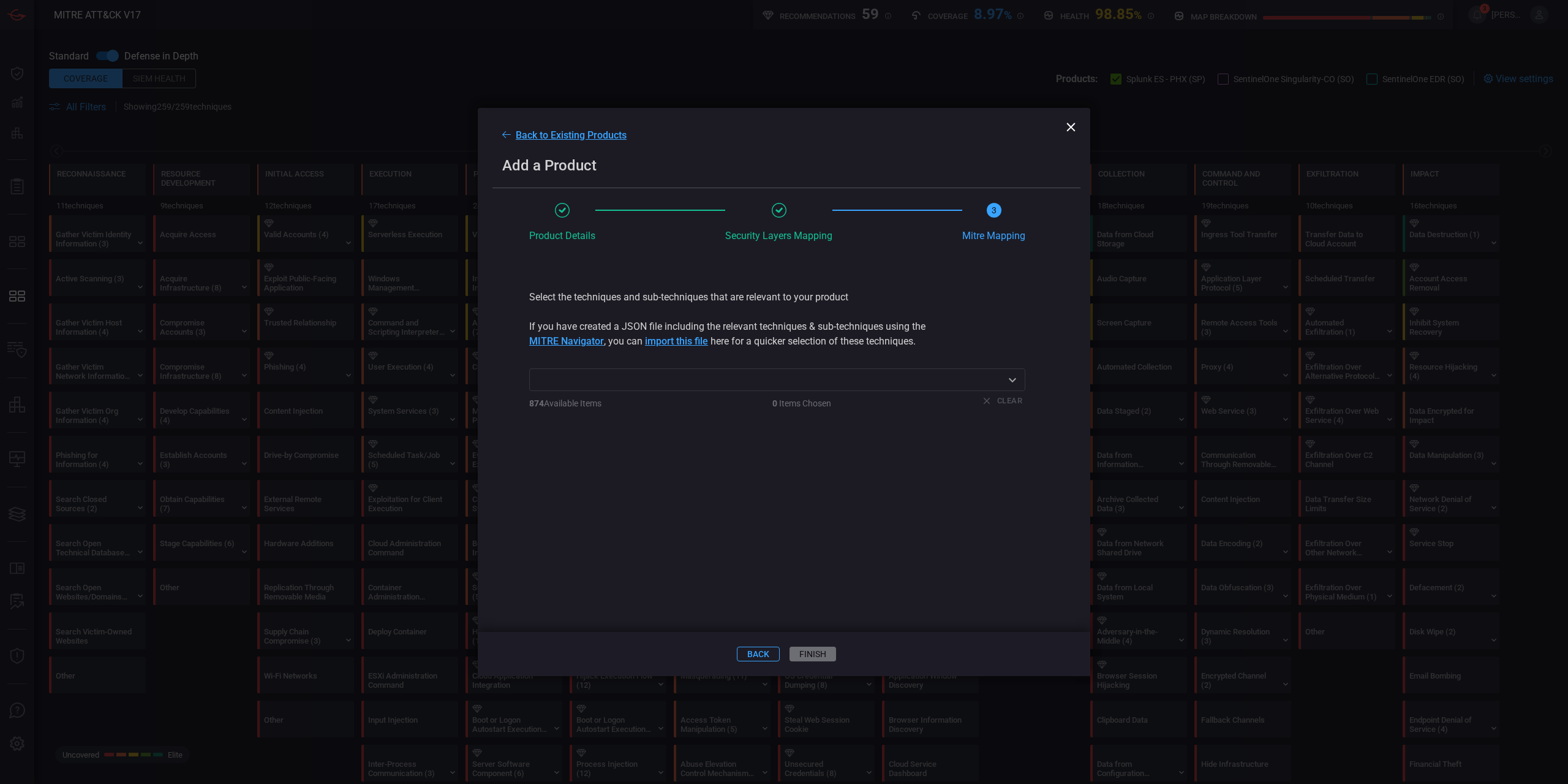
click at [871, 346] on section "If you have created a JSON file including the relevant techniques & sub-techniq…" at bounding box center [777, 334] width 496 height 29
click at [835, 348] on section "If you have created a JSON file including the relevant techniques & sub-techniq…" at bounding box center [777, 334] width 496 height 29
click at [877, 329] on section "If you have created a JSON file including the relevant techniques & sub-techniq…" at bounding box center [777, 334] width 496 height 29
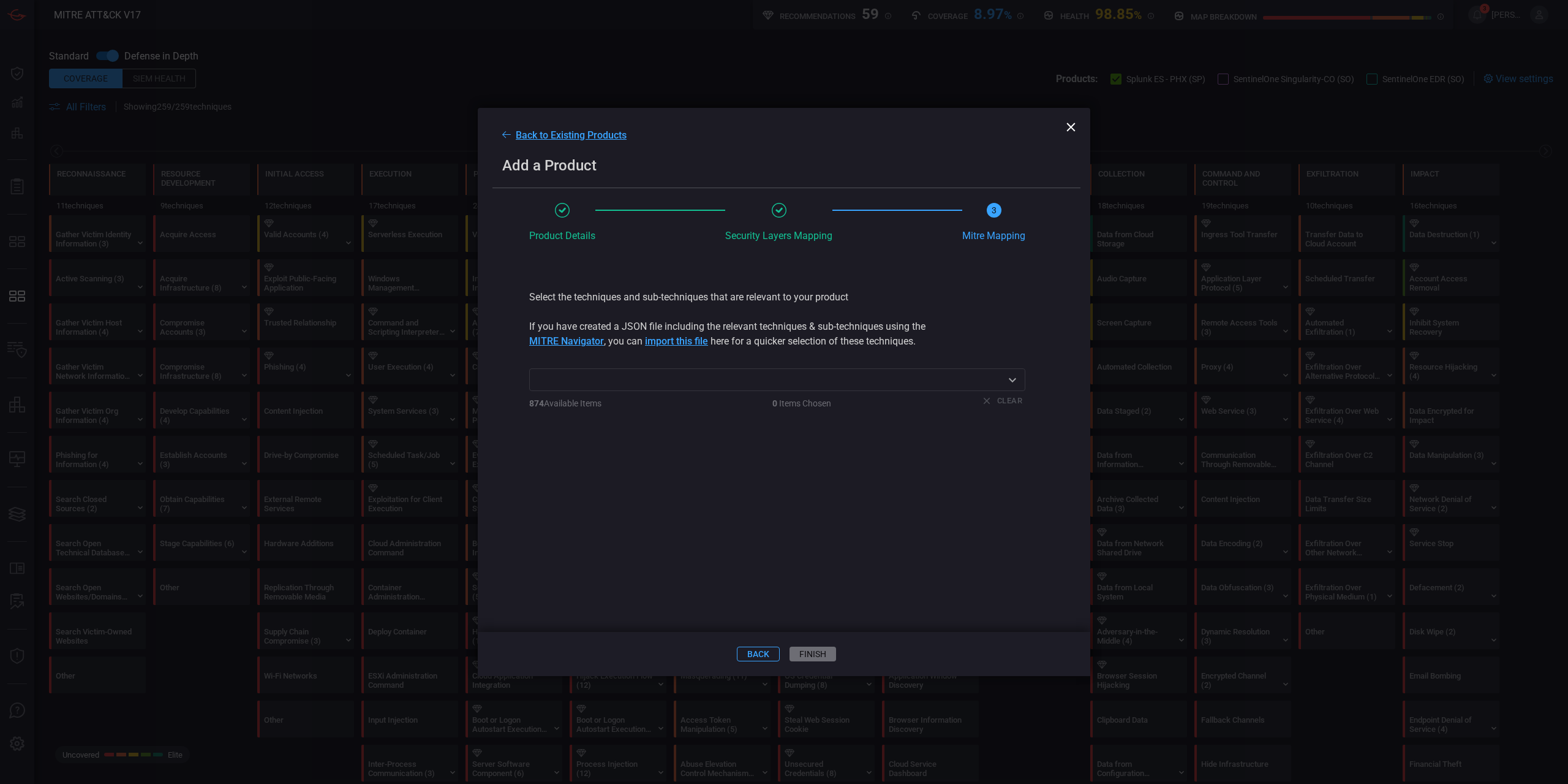
click at [982, 296] on div "Select the techniques and sub-techniques that are relevant to your product" at bounding box center [777, 297] width 496 height 15
click at [525, 135] on span "Back to Existing Products" at bounding box center [571, 135] width 111 height 12
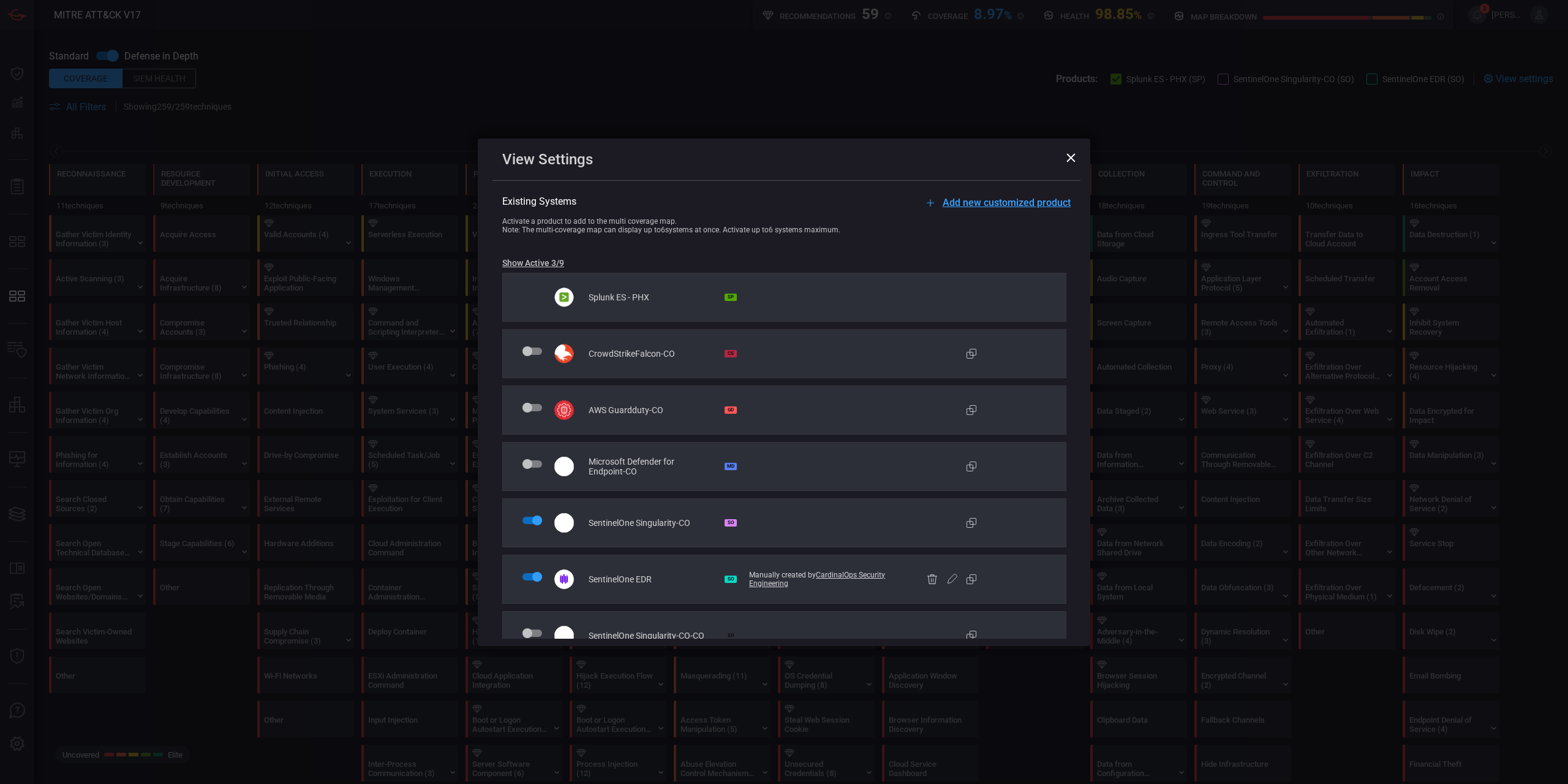
click at [959, 579] on icon at bounding box center [951, 578] width 15 height 15
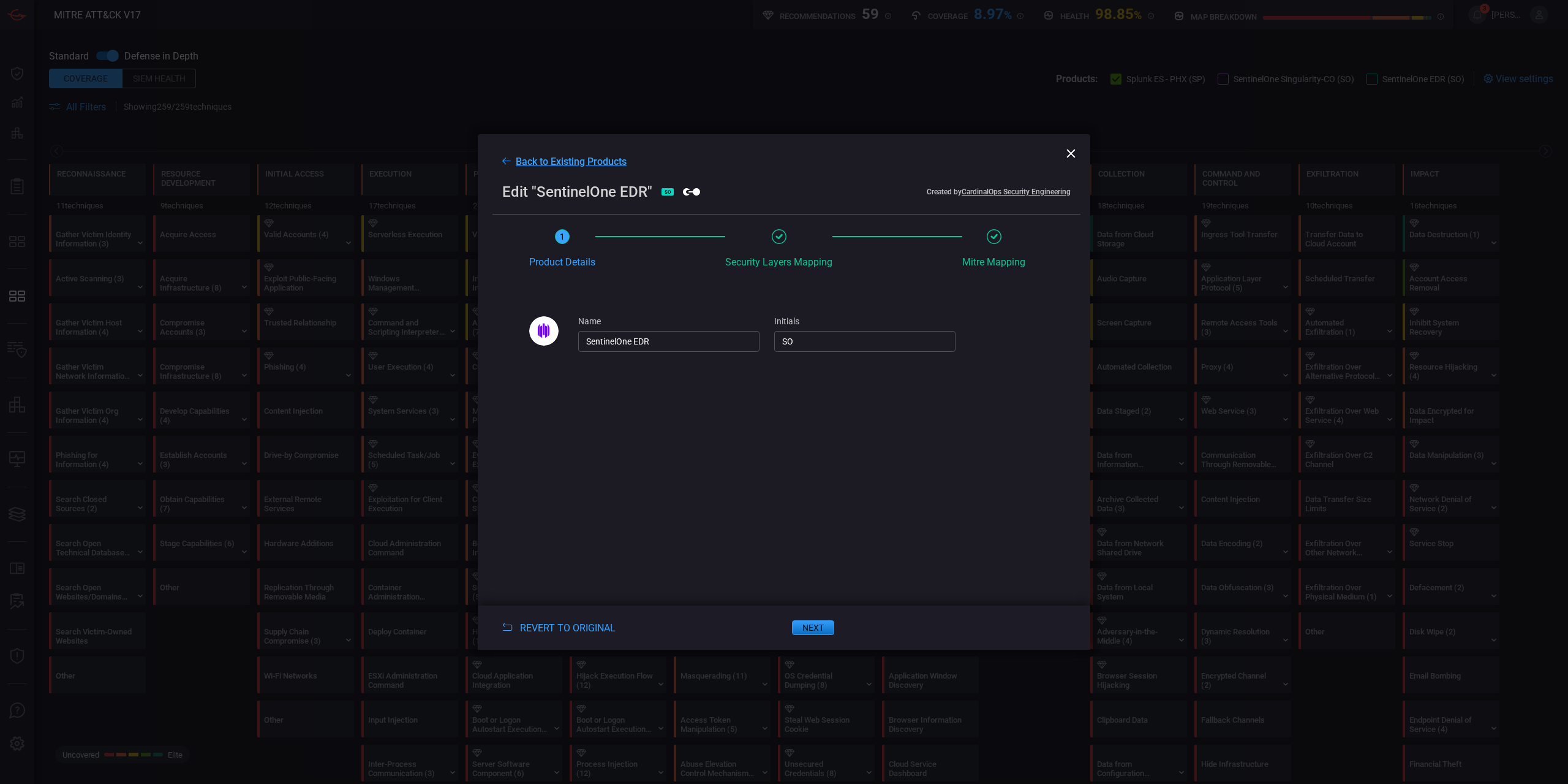
click at [777, 244] on icon at bounding box center [779, 236] width 15 height 15
click at [776, 235] on icon at bounding box center [779, 236] width 15 height 15
click at [818, 631] on button "next" at bounding box center [813, 627] width 43 height 15
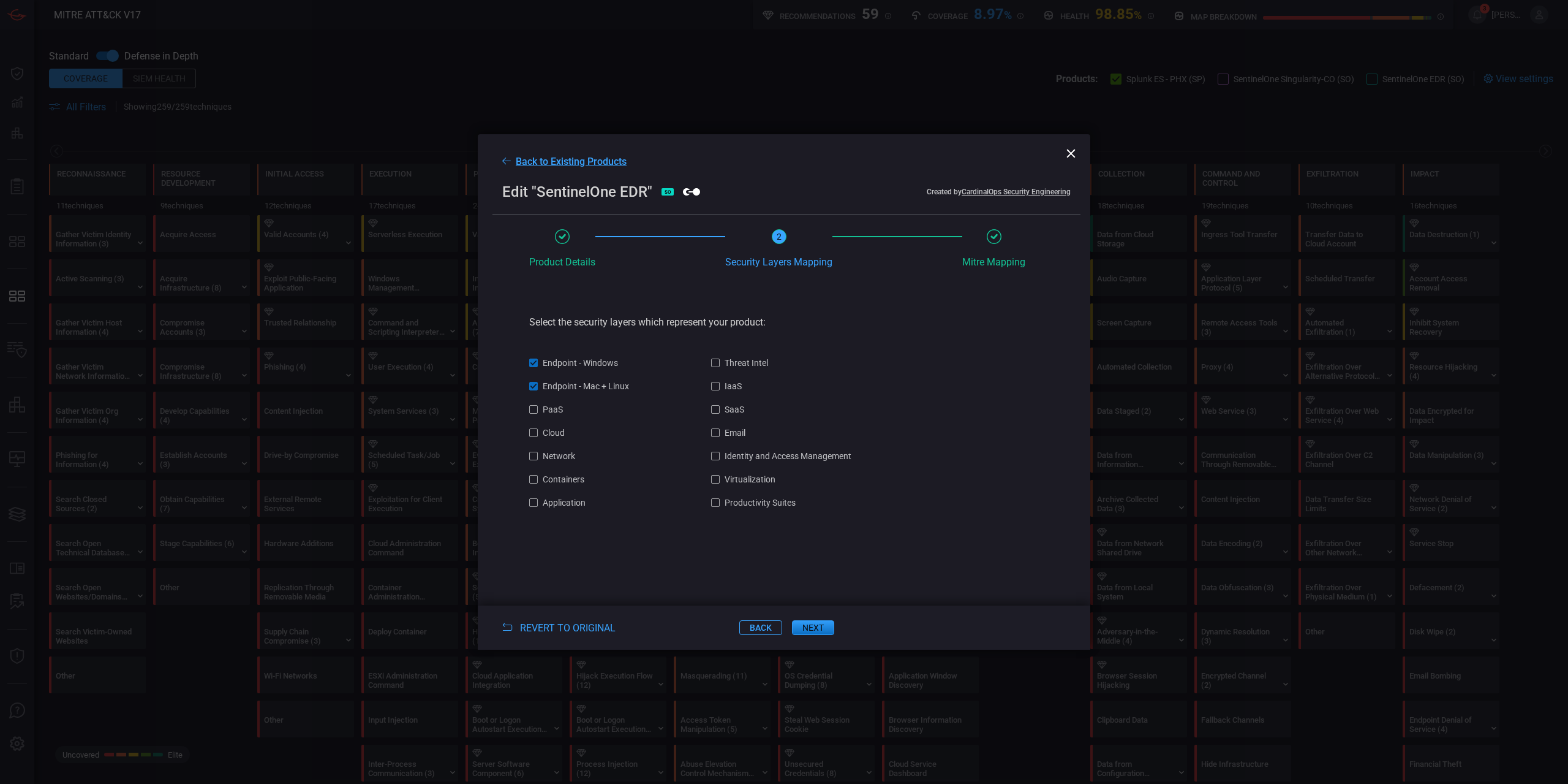
click at [825, 633] on button "next" at bounding box center [813, 627] width 43 height 15
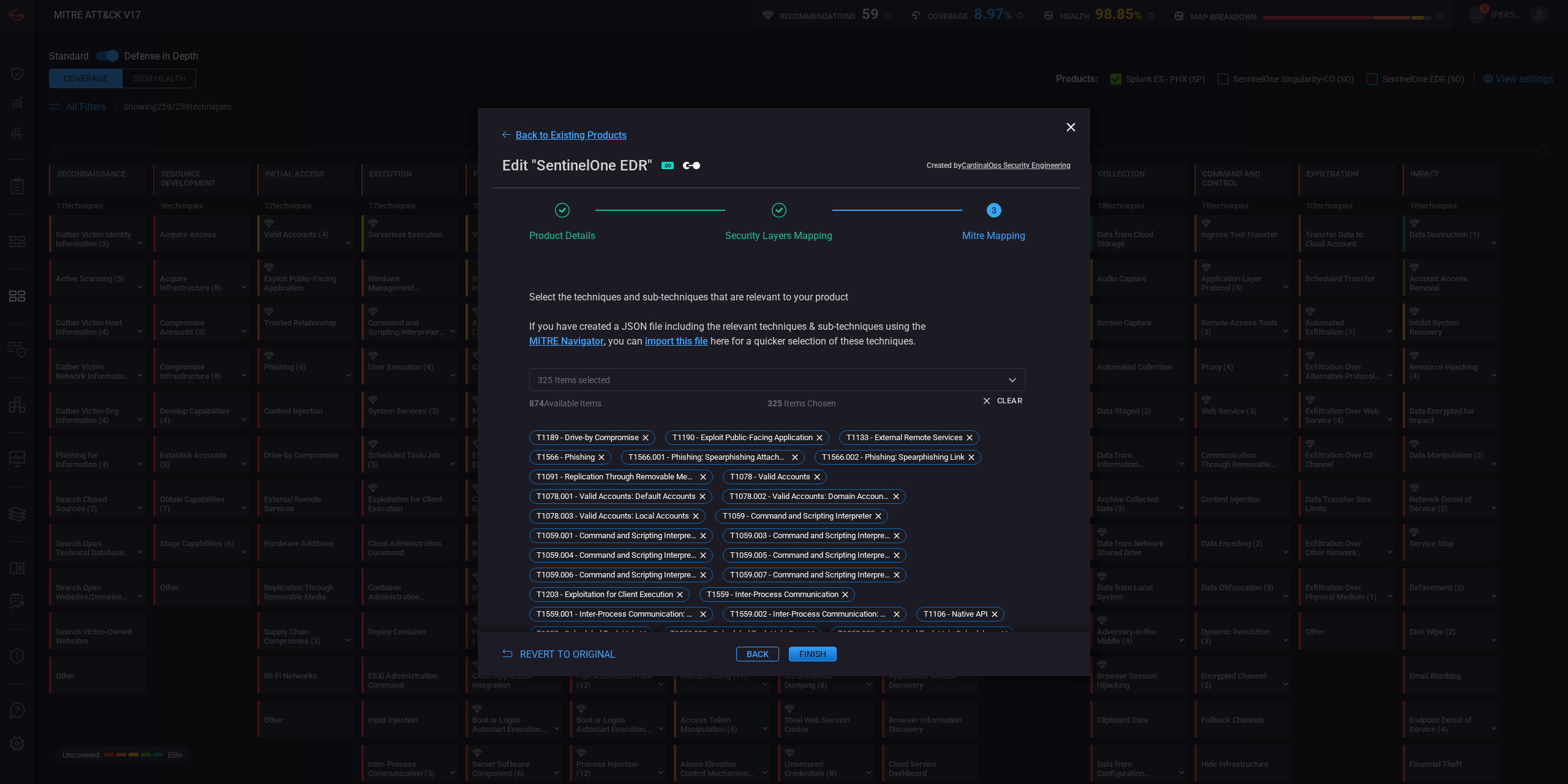
click at [757, 661] on button "back" at bounding box center [757, 653] width 43 height 15
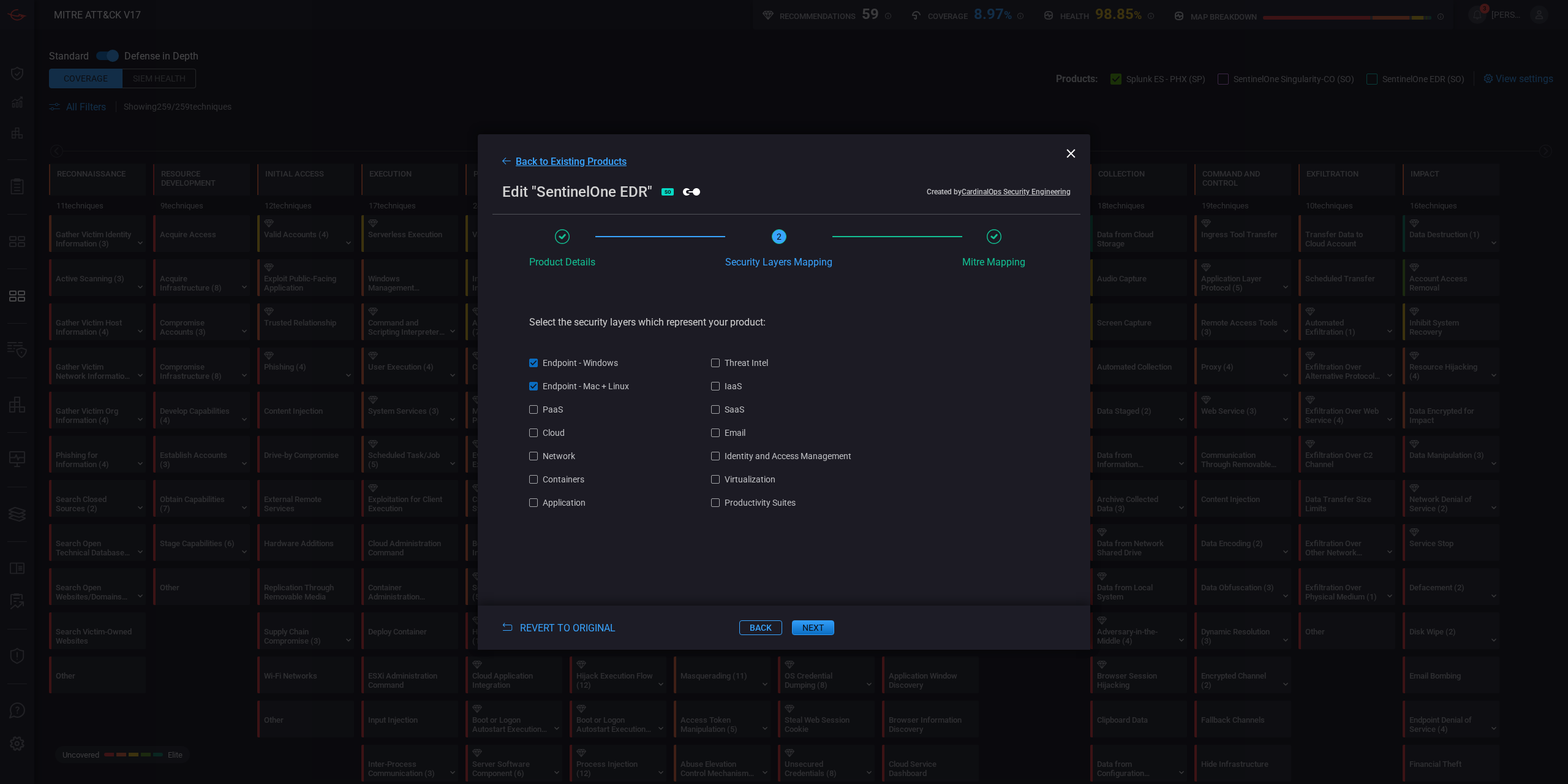
click at [762, 628] on button "back" at bounding box center [760, 627] width 43 height 15
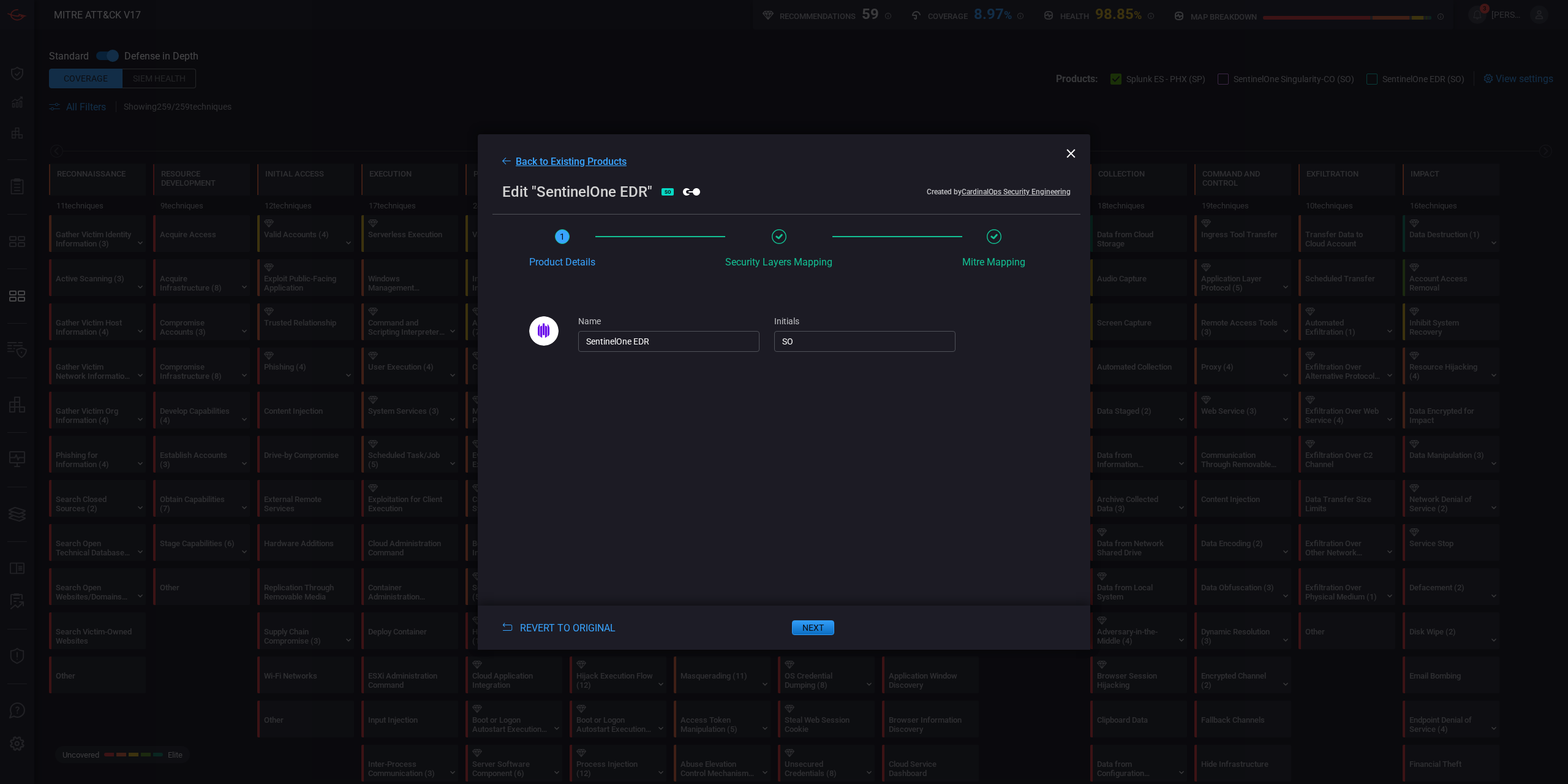
click at [514, 155] on button "Back to Existing Products" at bounding box center [564, 161] width 124 height 12
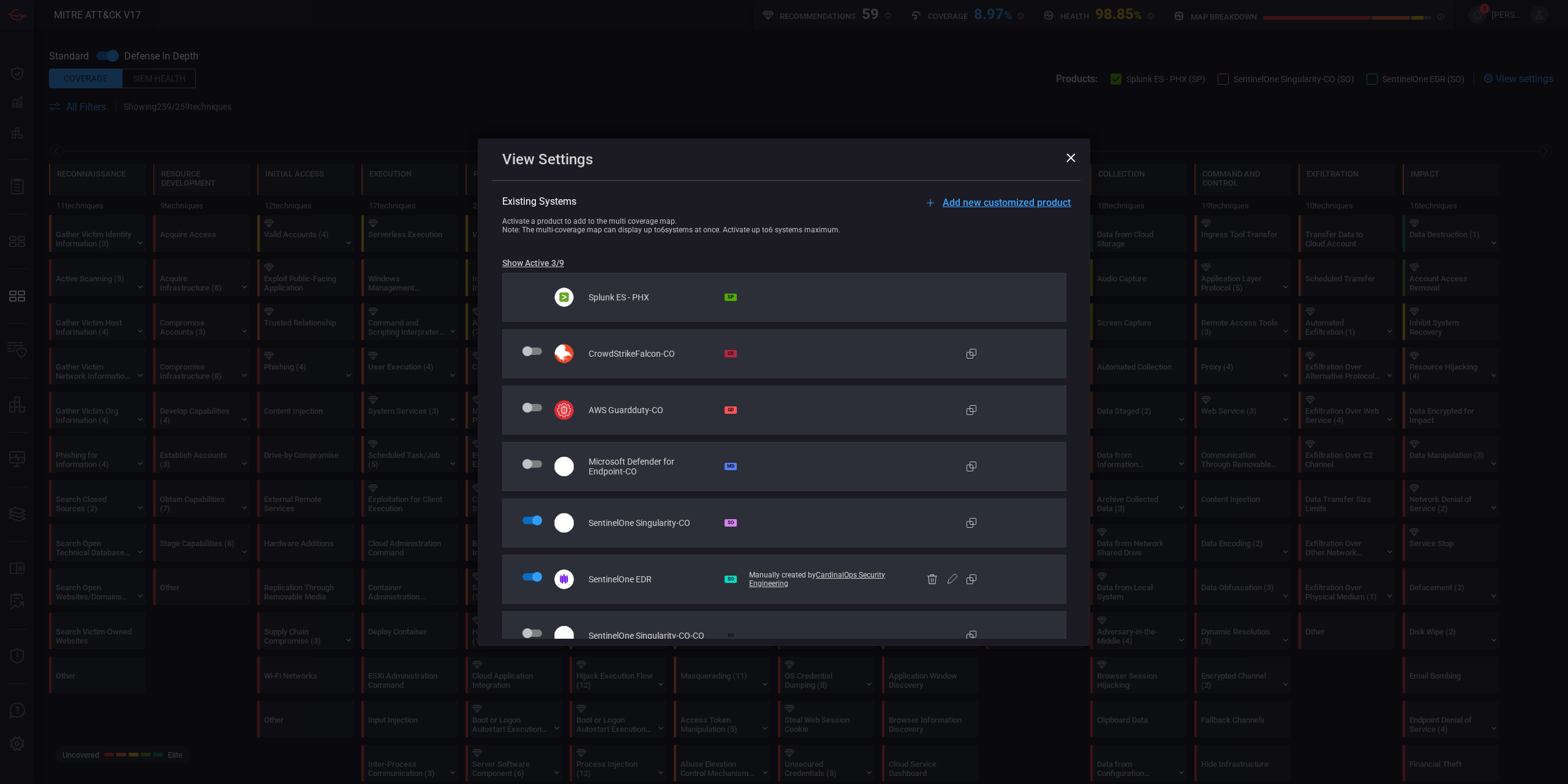
click at [1018, 201] on span "Add new customized product" at bounding box center [1007, 203] width 128 height 12
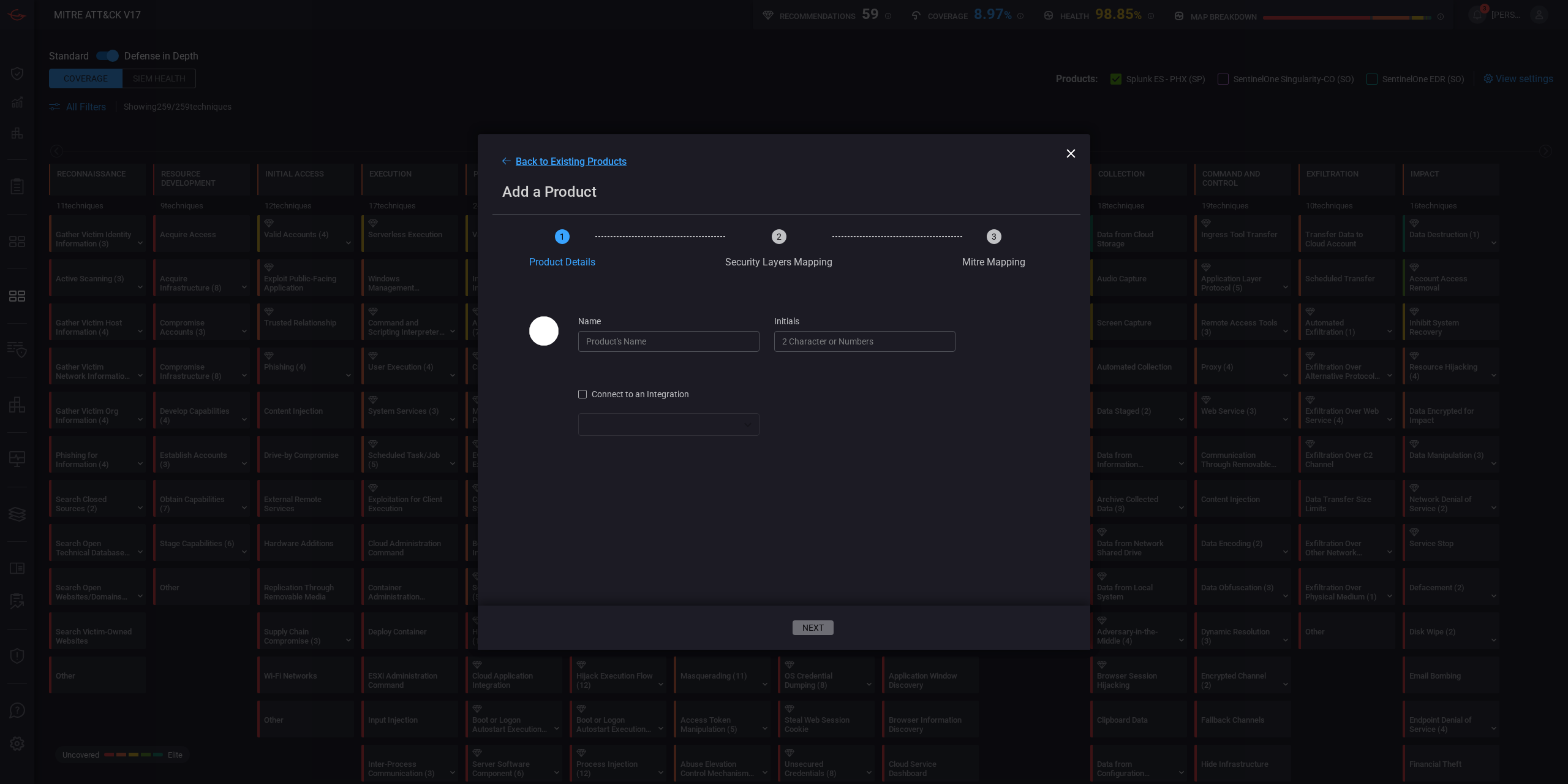
click at [647, 395] on span "Connect to an Integration" at bounding box center [640, 394] width 97 height 10
click at [657, 428] on div "​ ​" at bounding box center [668, 424] width 181 height 22
click at [812, 450] on div at bounding box center [784, 392] width 1568 height 784
click at [737, 417] on div "​ SentinelOne EDR ​" at bounding box center [668, 424] width 181 height 22
click at [976, 477] on div at bounding box center [784, 392] width 1568 height 784
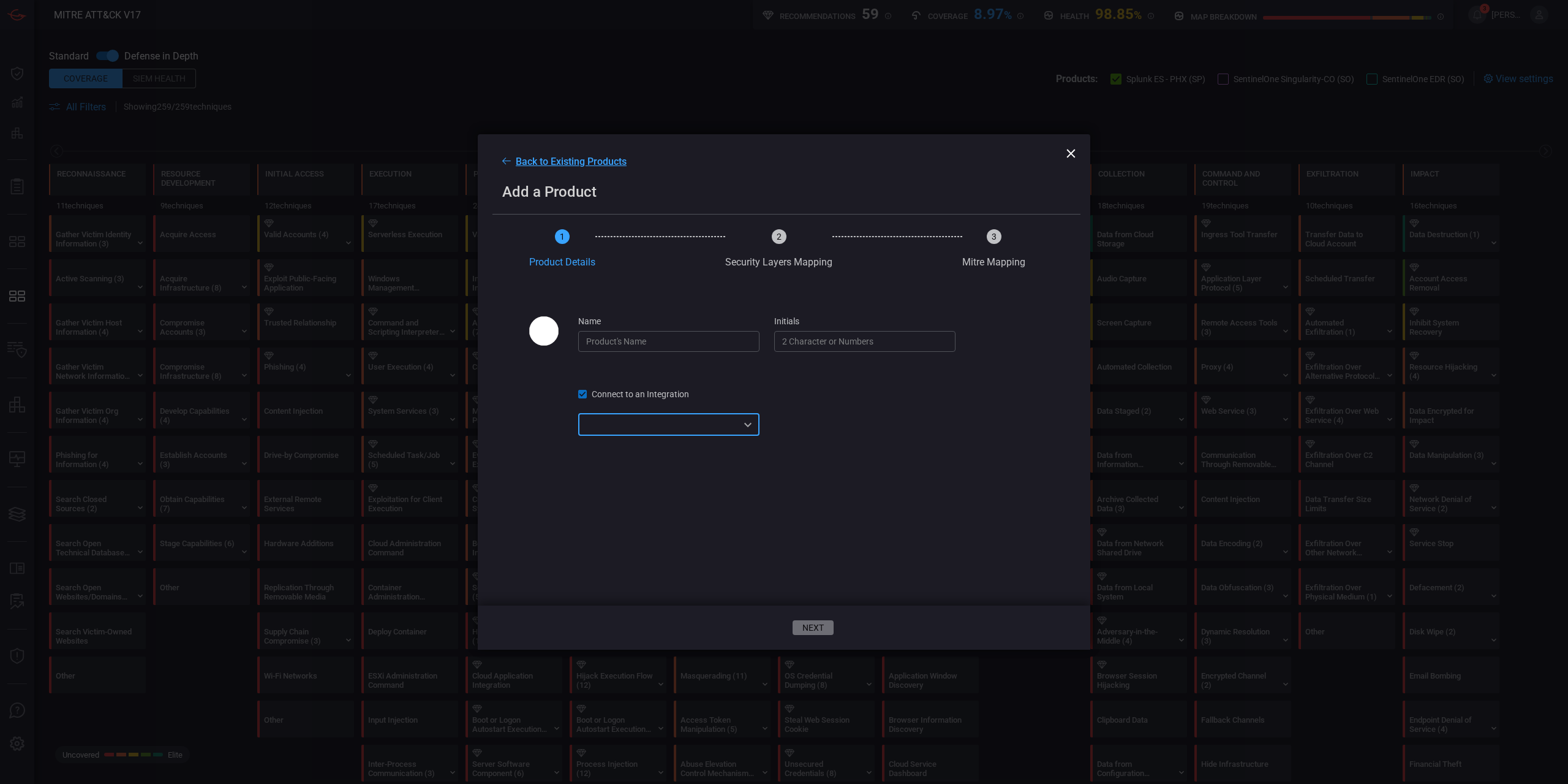
click at [765, 422] on div "Connect to an Integration ​ ​" at bounding box center [777, 419] width 496 height 62
click at [740, 428] on div "​ SentinelOne EDR ​" at bounding box center [668, 424] width 181 height 22
click at [660, 395] on div at bounding box center [784, 392] width 1568 height 784
click at [660, 394] on span "Connect to an Integration" at bounding box center [640, 394] width 97 height 10
click at [644, 393] on span "Connect to an Integration" at bounding box center [640, 394] width 97 height 10
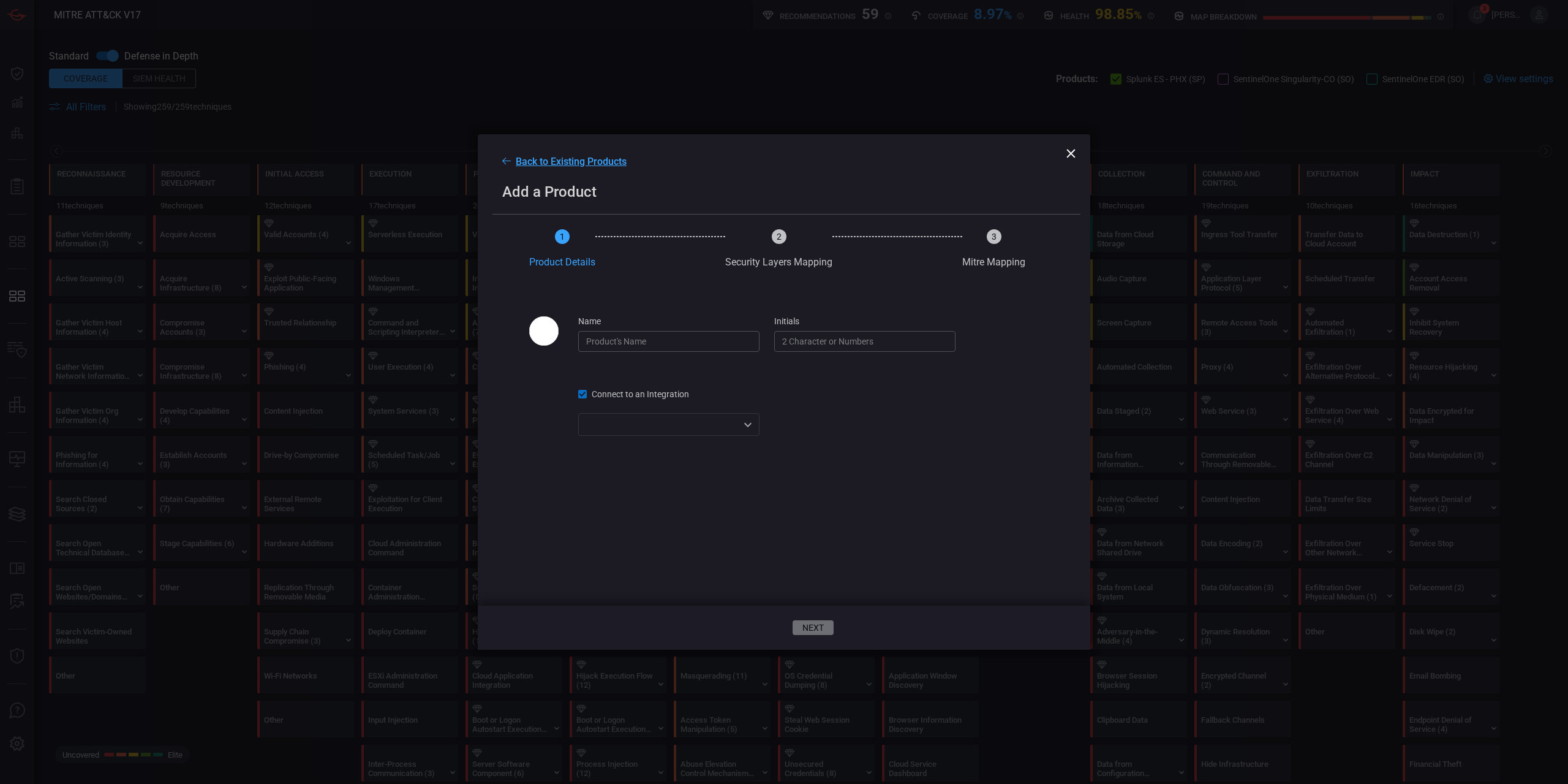
click at [651, 425] on div "​ ​" at bounding box center [668, 424] width 181 height 22
click at [856, 428] on div at bounding box center [784, 392] width 1568 height 784
click at [682, 426] on div "​ ​" at bounding box center [668, 424] width 181 height 22
drag, startPoint x: 688, startPoint y: 398, endPoint x: 604, endPoint y: 395, distance: 84.1
click at [604, 395] on div at bounding box center [784, 392] width 1568 height 784
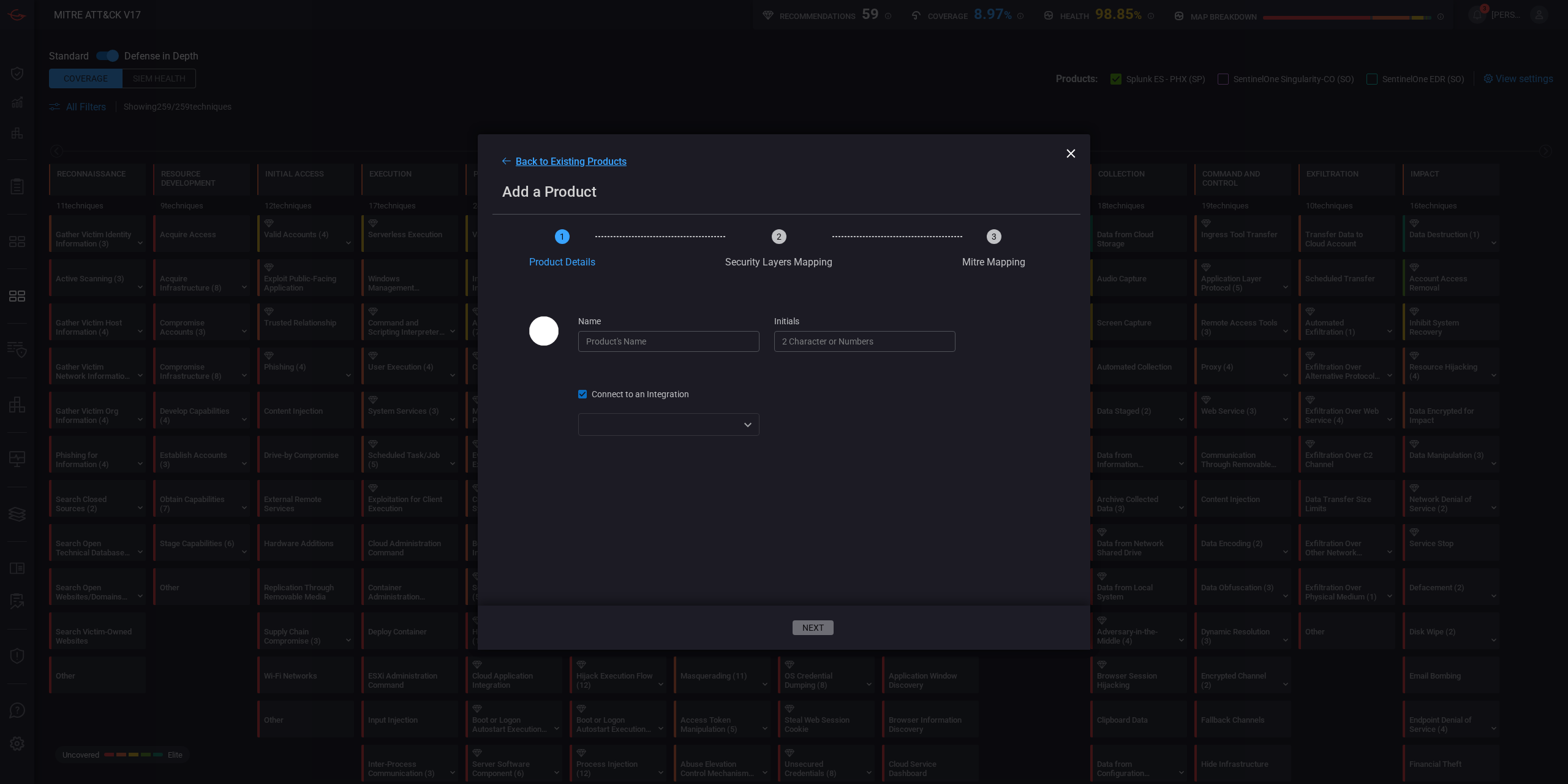
click at [604, 395] on div at bounding box center [784, 392] width 1568 height 784
click at [604, 395] on span "Connect to an Integration" at bounding box center [640, 394] width 97 height 10
click at [604, 394] on span "Connect to an Integration" at bounding box center [640, 394] width 97 height 10
click at [1077, 148] on div "Back to Existing Products Add a Product" at bounding box center [784, 174] width 612 height 80
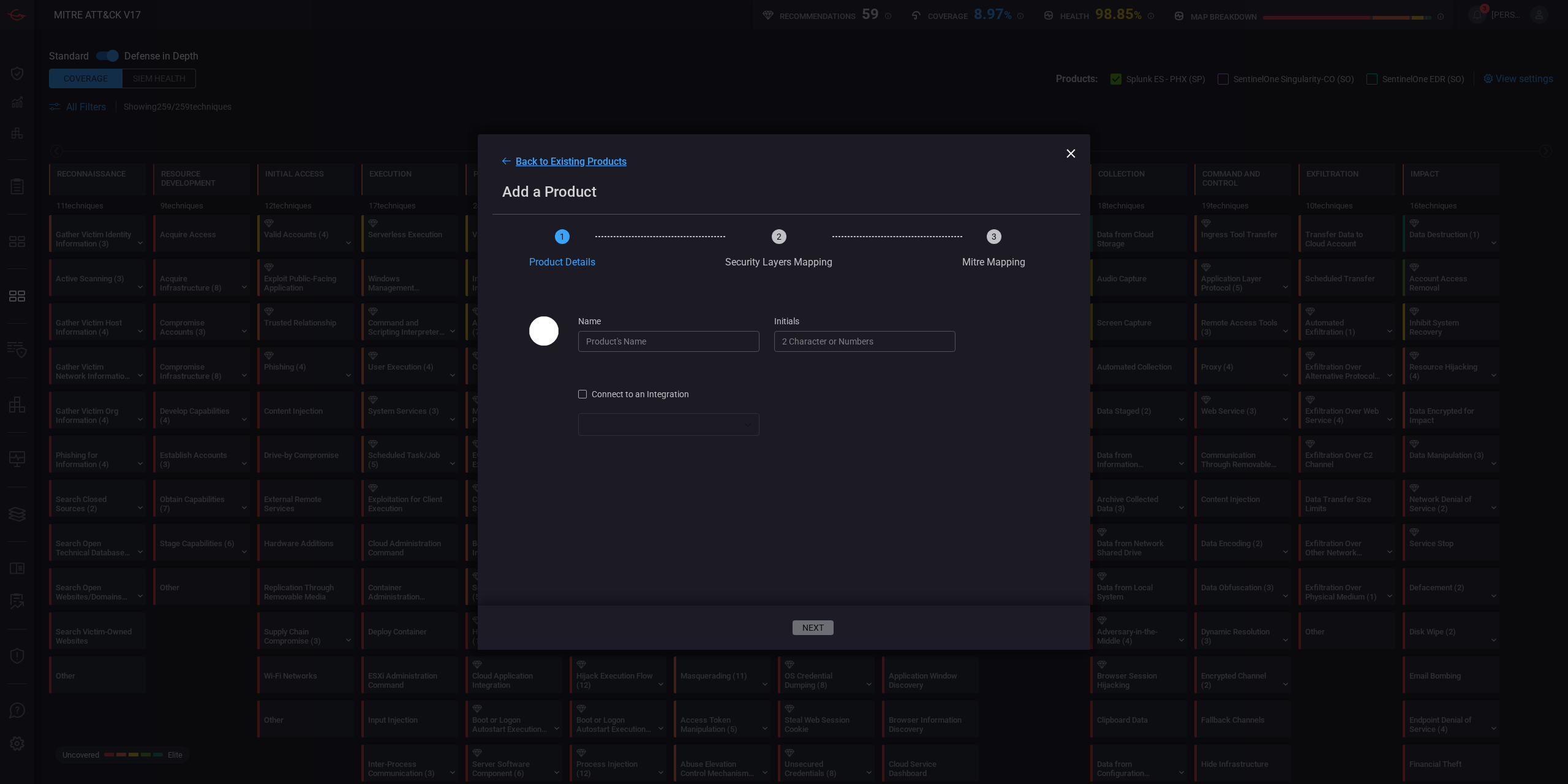
click at [1071, 152] on icon at bounding box center [1071, 152] width 9 height 9
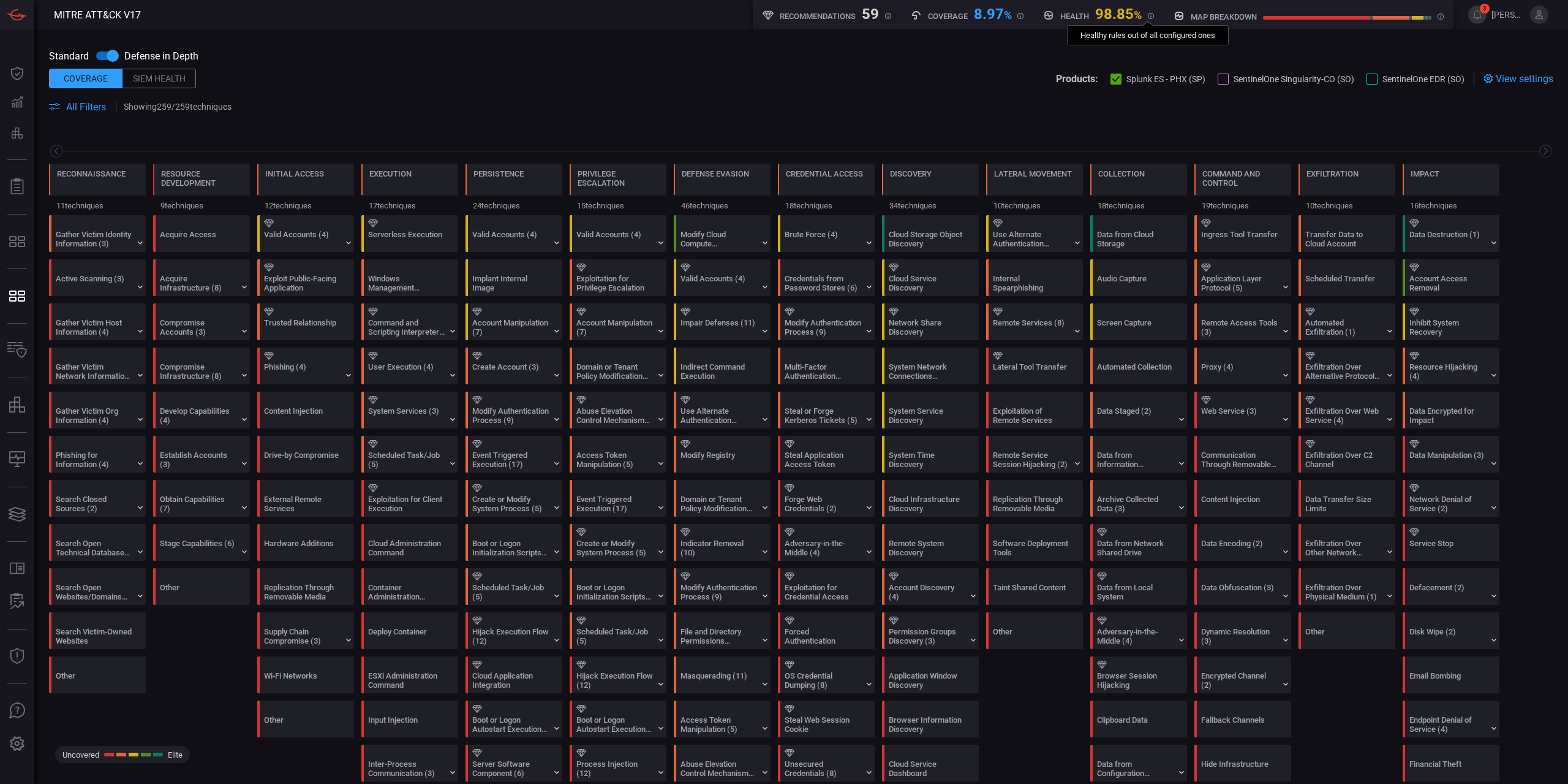
click at [1149, 15] on icon at bounding box center [1150, 16] width 6 height 6
click at [1511, 83] on span "View settings" at bounding box center [1523, 79] width 57 height 12
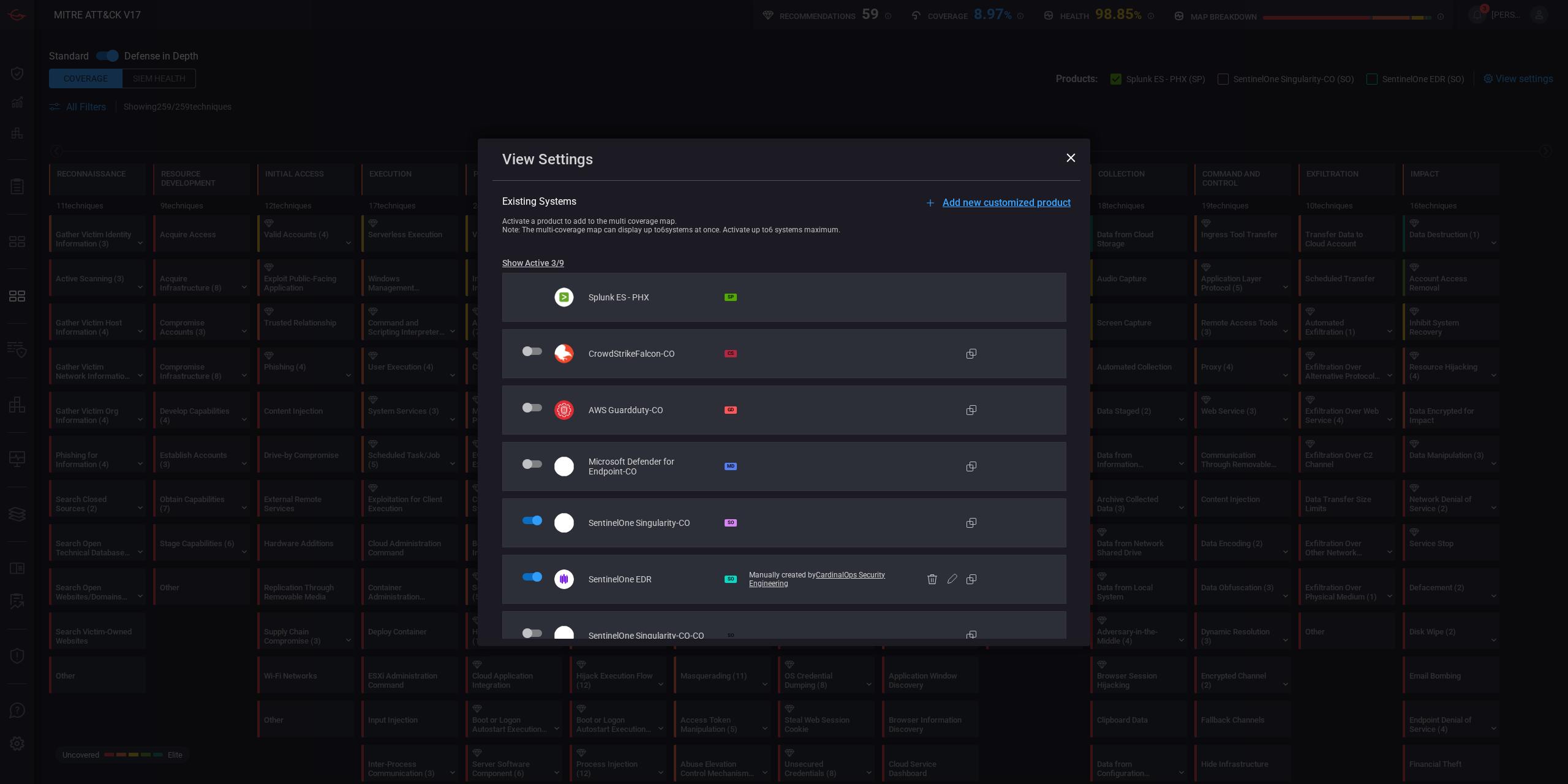
click at [541, 263] on button "Show Active 3/9" at bounding box center [533, 263] width 62 height 10
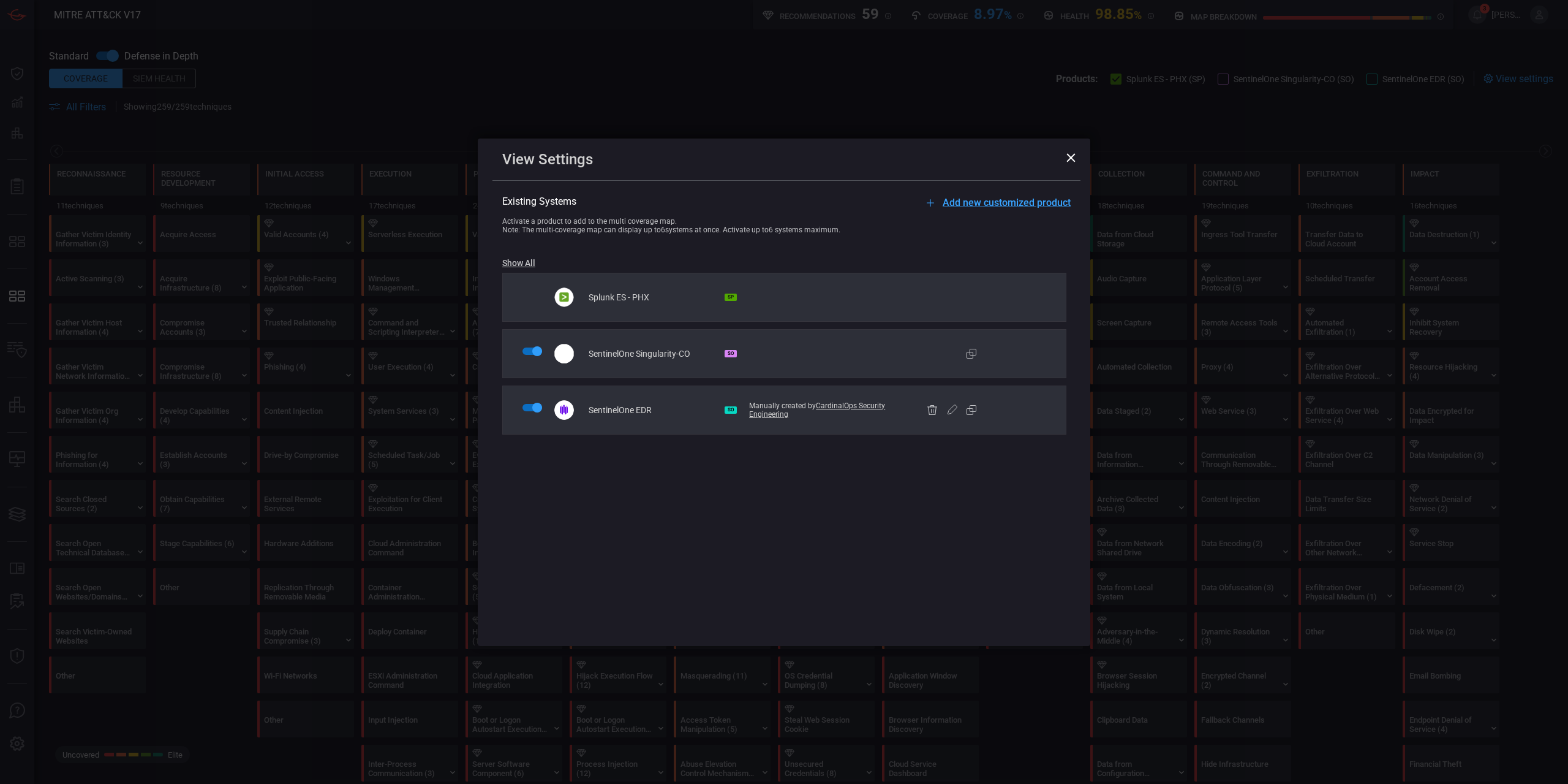
click at [525, 258] on button "Show All" at bounding box center [519, 263] width 33 height 10
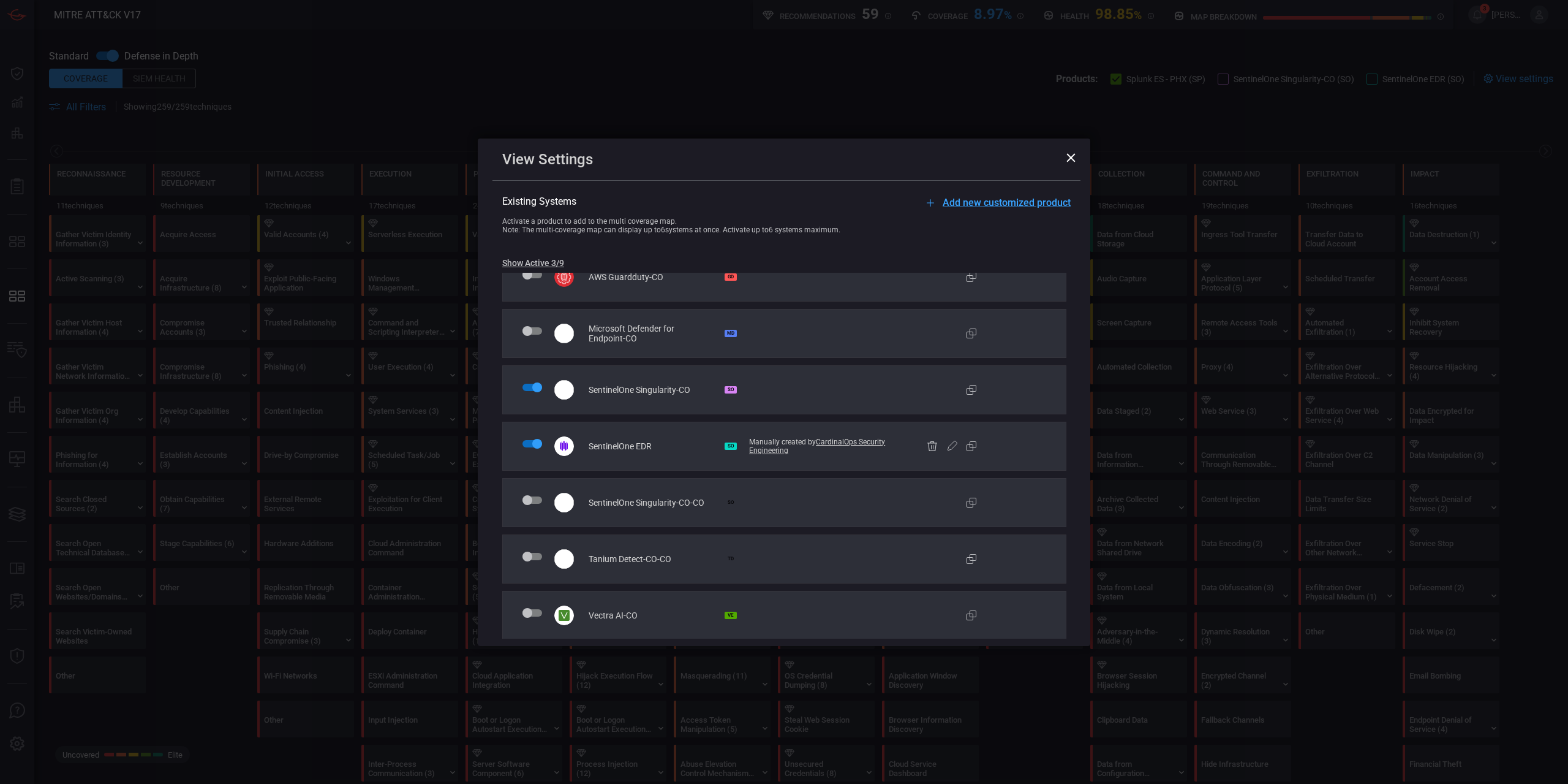
scroll to position [134, 0]
click at [665, 383] on span "SentinelOne Singularity-CO" at bounding box center [639, 388] width 102 height 10
click at [611, 448] on span "SentinelOne EDR" at bounding box center [620, 444] width 63 height 10
click at [959, 446] on icon at bounding box center [951, 444] width 15 height 15
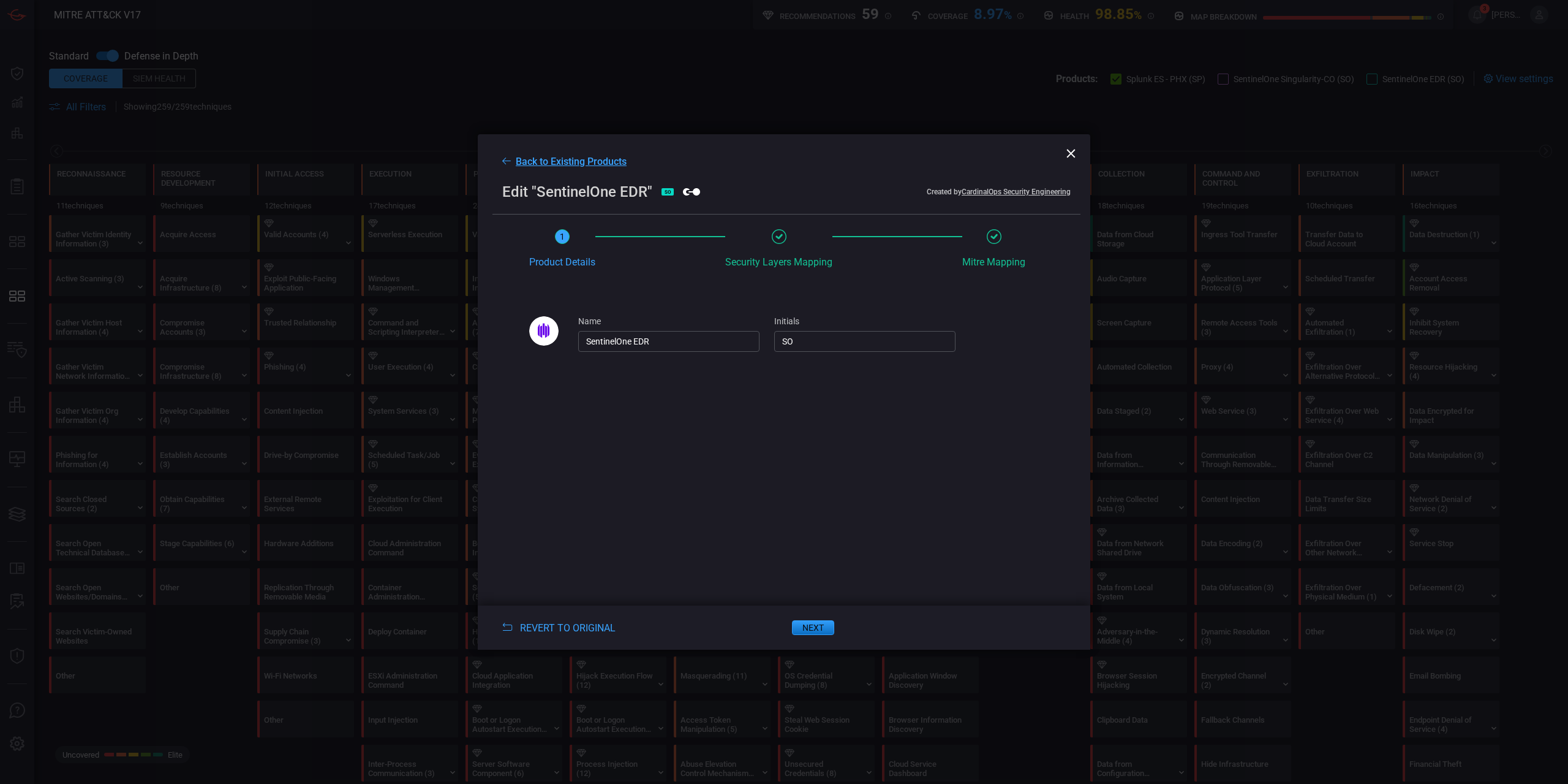
click at [572, 159] on span "Back to Existing Products" at bounding box center [571, 161] width 111 height 12
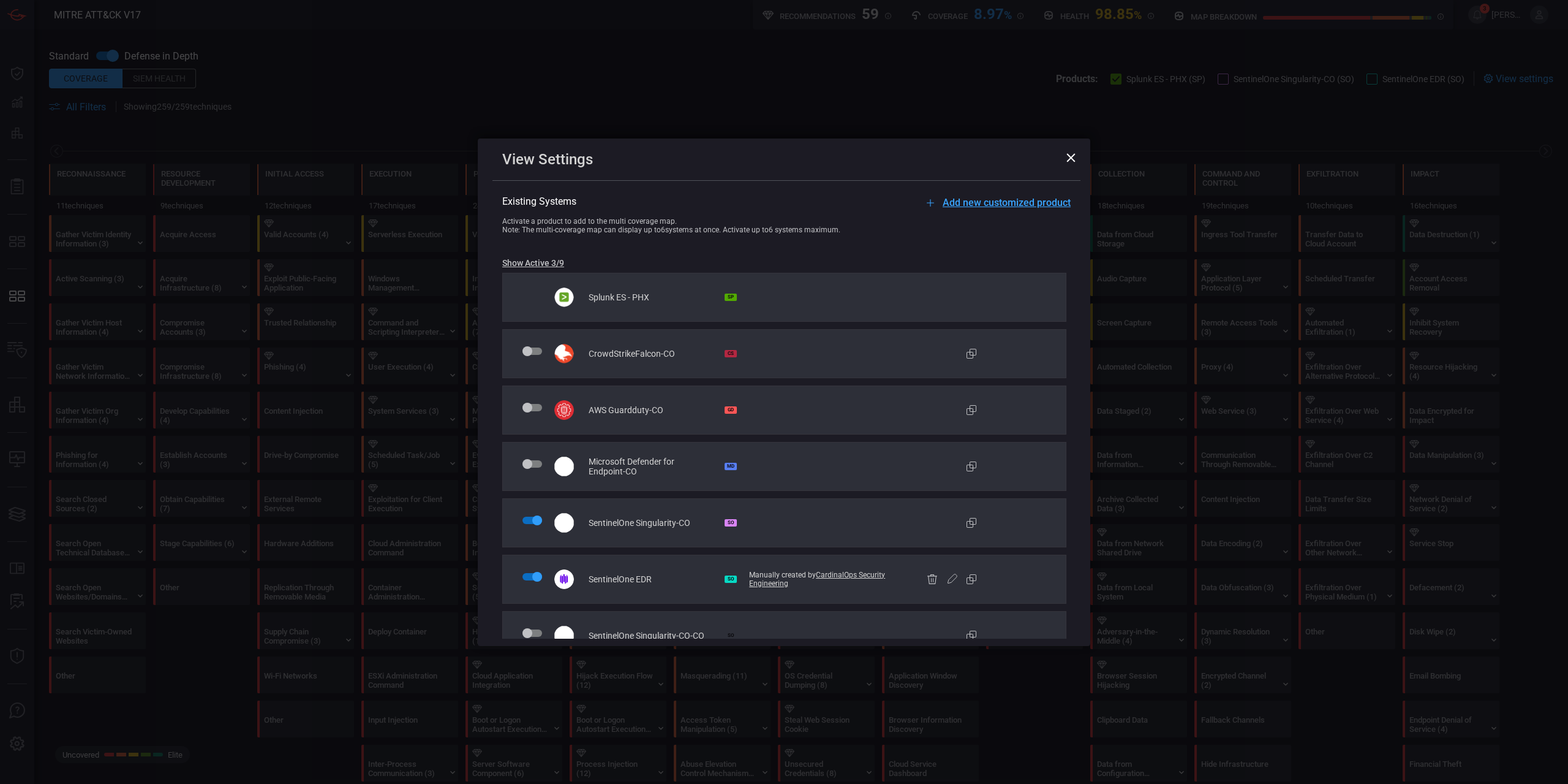
click at [747, 521] on div "SentinelOne Singularity-CO SO" at bounding box center [784, 522] width 564 height 49
click at [647, 514] on div "SentinelOne Singularity-CO SO SentinelOne Singularity-CO" at bounding box center [784, 522] width 564 height 49
click at [870, 526] on div "SentinelOne Singularity-CO SO SentinelOne Singularity-CO" at bounding box center [784, 522] width 564 height 49
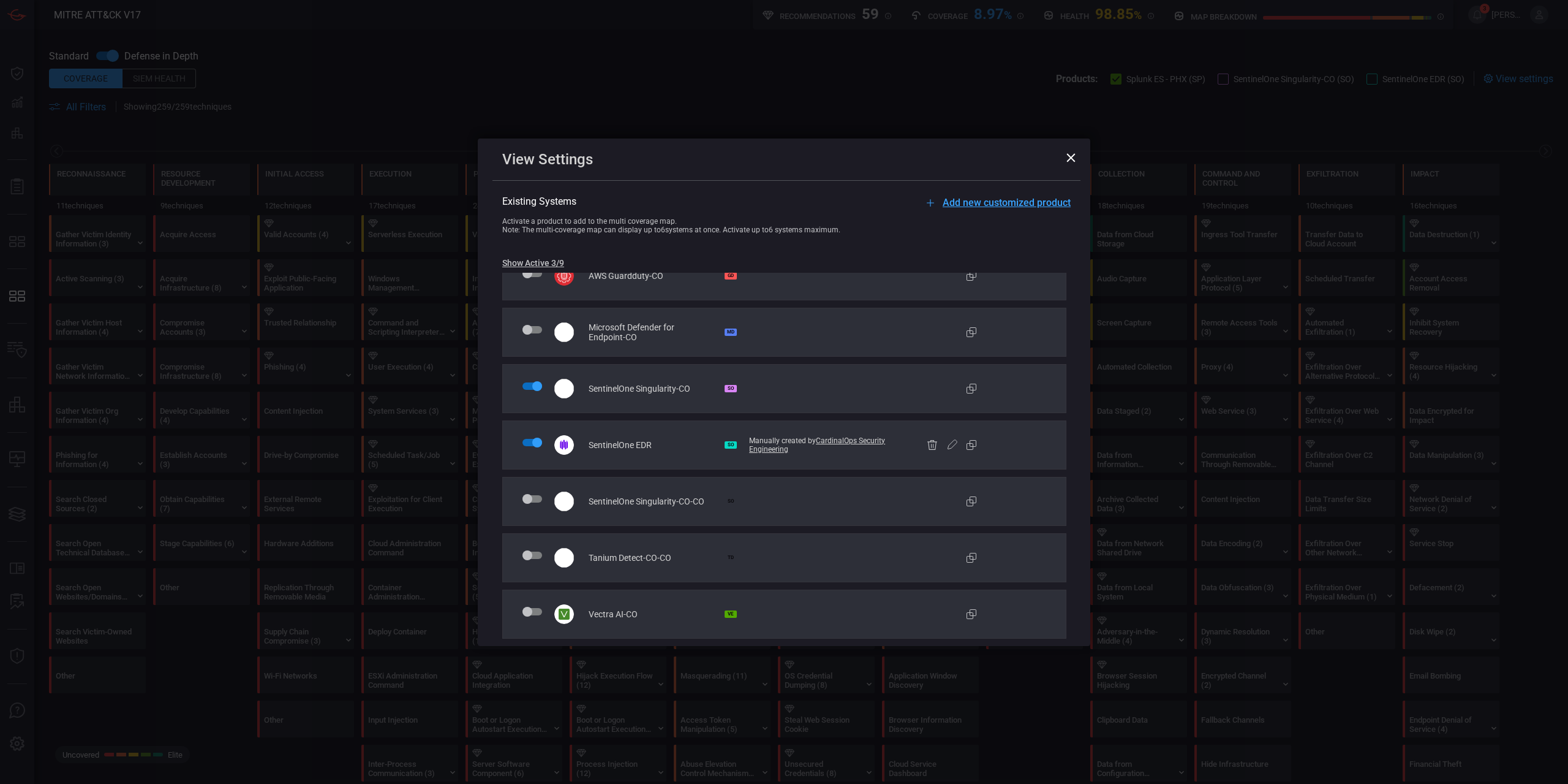
scroll to position [0, 0]
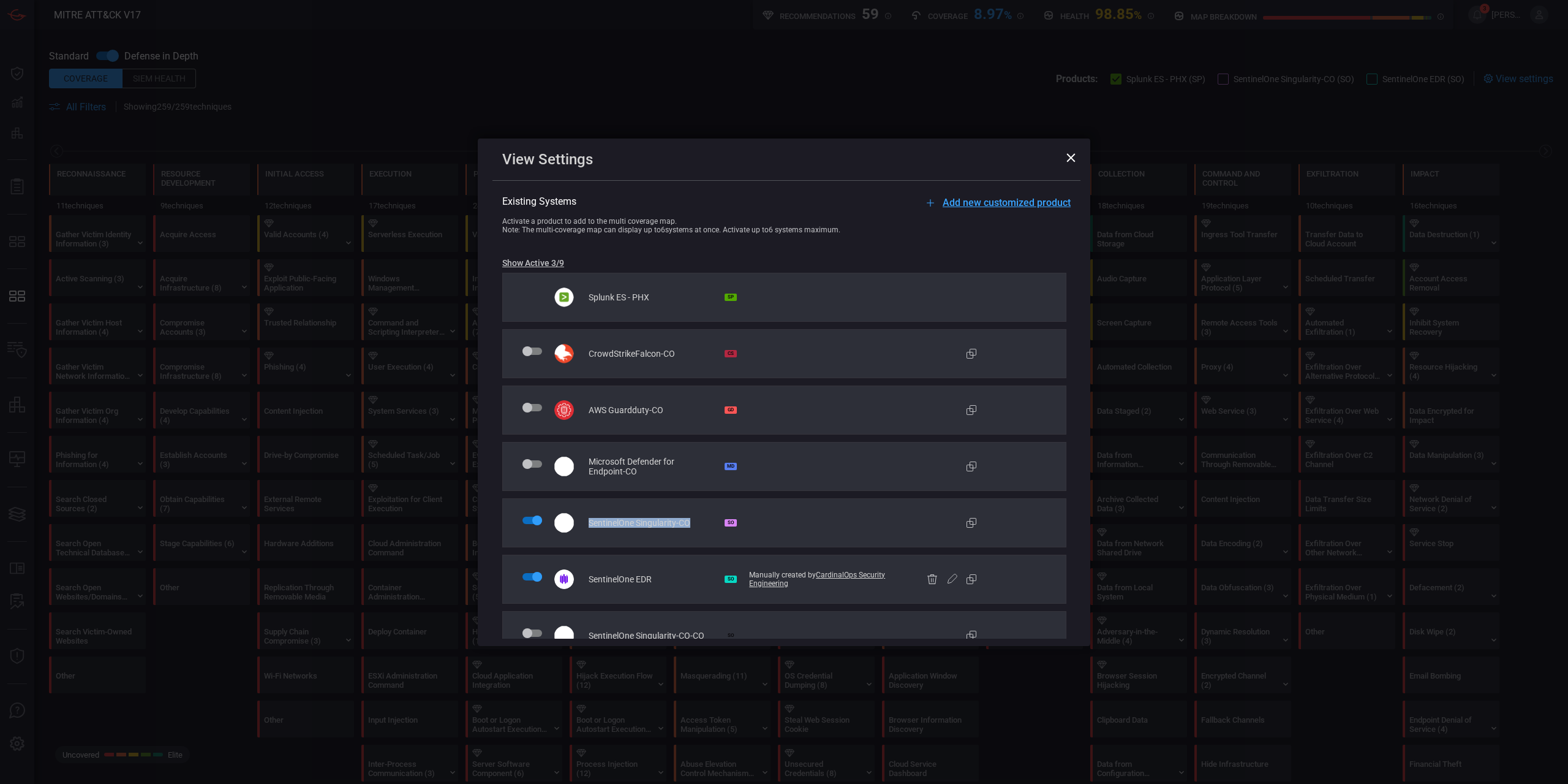
drag, startPoint x: 690, startPoint y: 523, endPoint x: 584, endPoint y: 518, distance: 106.1
click at [584, 518] on div "SentinelOne Singularity-CO SO SentinelOne Singularity-CO" at bounding box center [784, 522] width 564 height 49
copy span "SentinelOne Singularity-CO"
click at [1066, 157] on icon at bounding box center [1070, 157] width 9 height 9
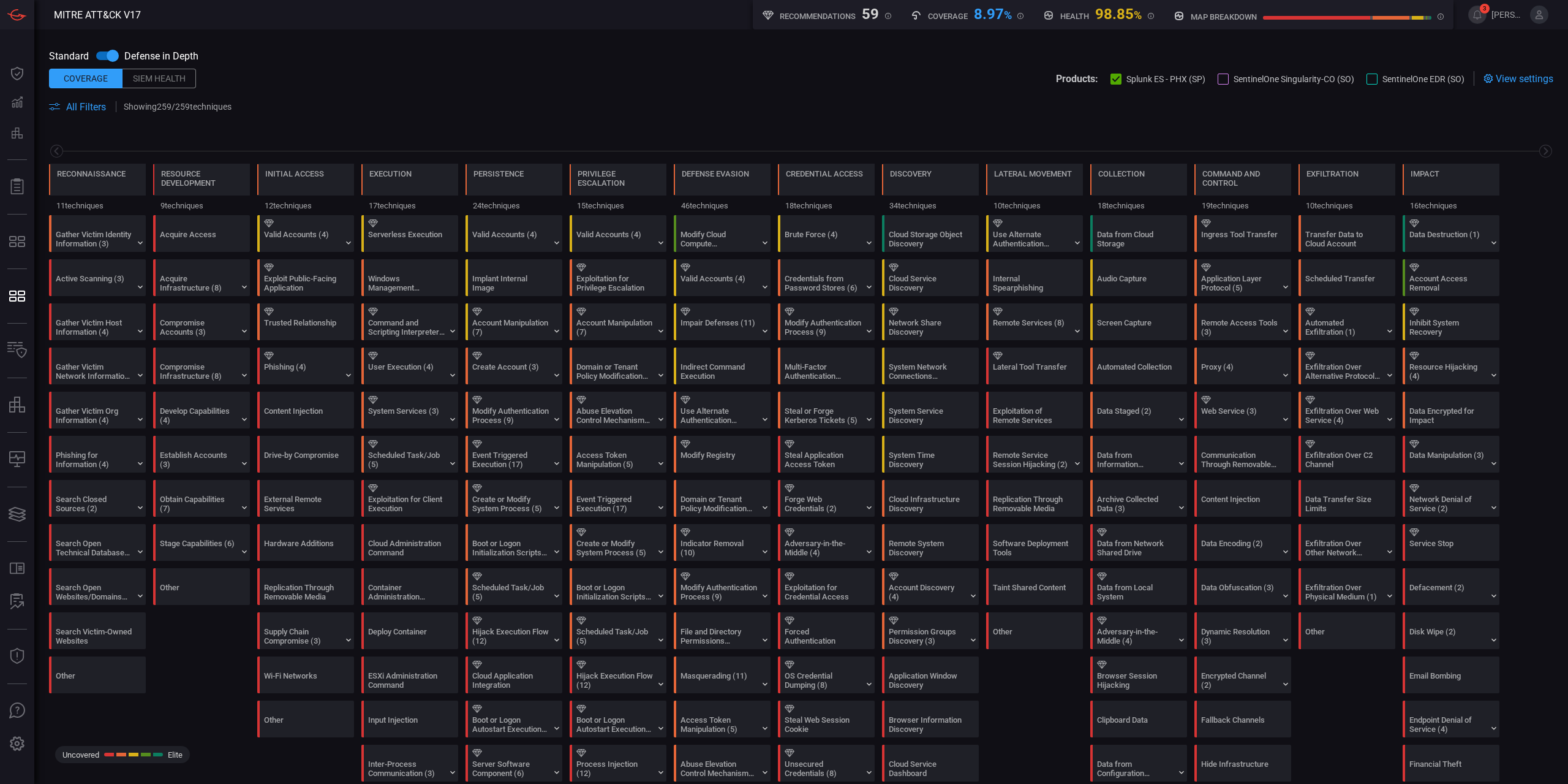
click at [1217, 79] on div at bounding box center [1222, 79] width 11 height 11
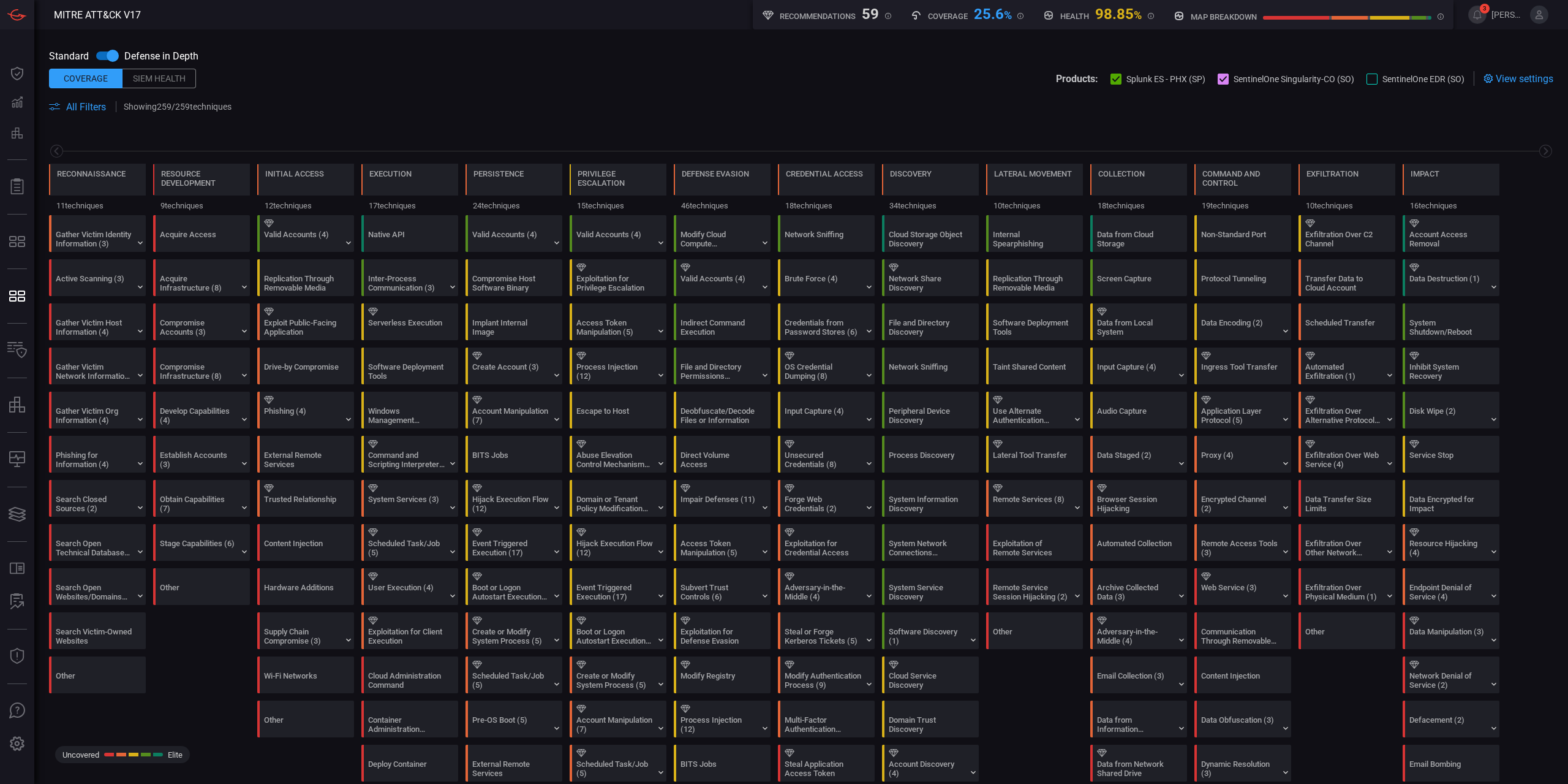
click at [1370, 80] on div at bounding box center [1371, 79] width 11 height 11
click at [1516, 76] on span "View settings" at bounding box center [1523, 79] width 57 height 12
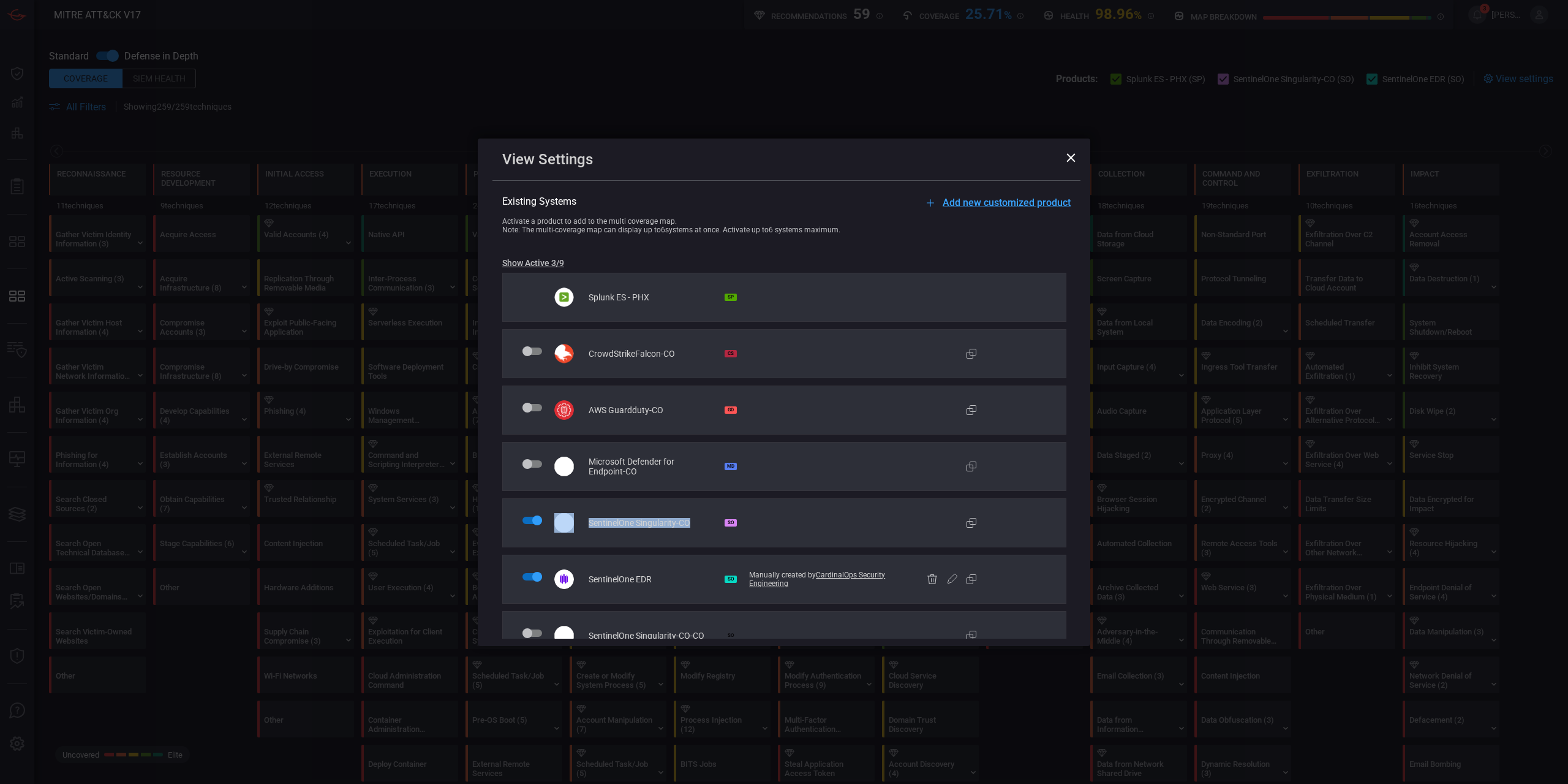
copy div "SentinelOne Singularity-CO"
drag, startPoint x: 688, startPoint y: 521, endPoint x: 579, endPoint y: 520, distance: 109.0
click at [579, 520] on div "SentinelOne Singularity-CO SO" at bounding box center [784, 522] width 564 height 49
click at [649, 531] on div "SentinelOne Singularity-CO SO" at bounding box center [784, 522] width 564 height 49
drag, startPoint x: 653, startPoint y: 573, endPoint x: 590, endPoint y: 574, distance: 63.0
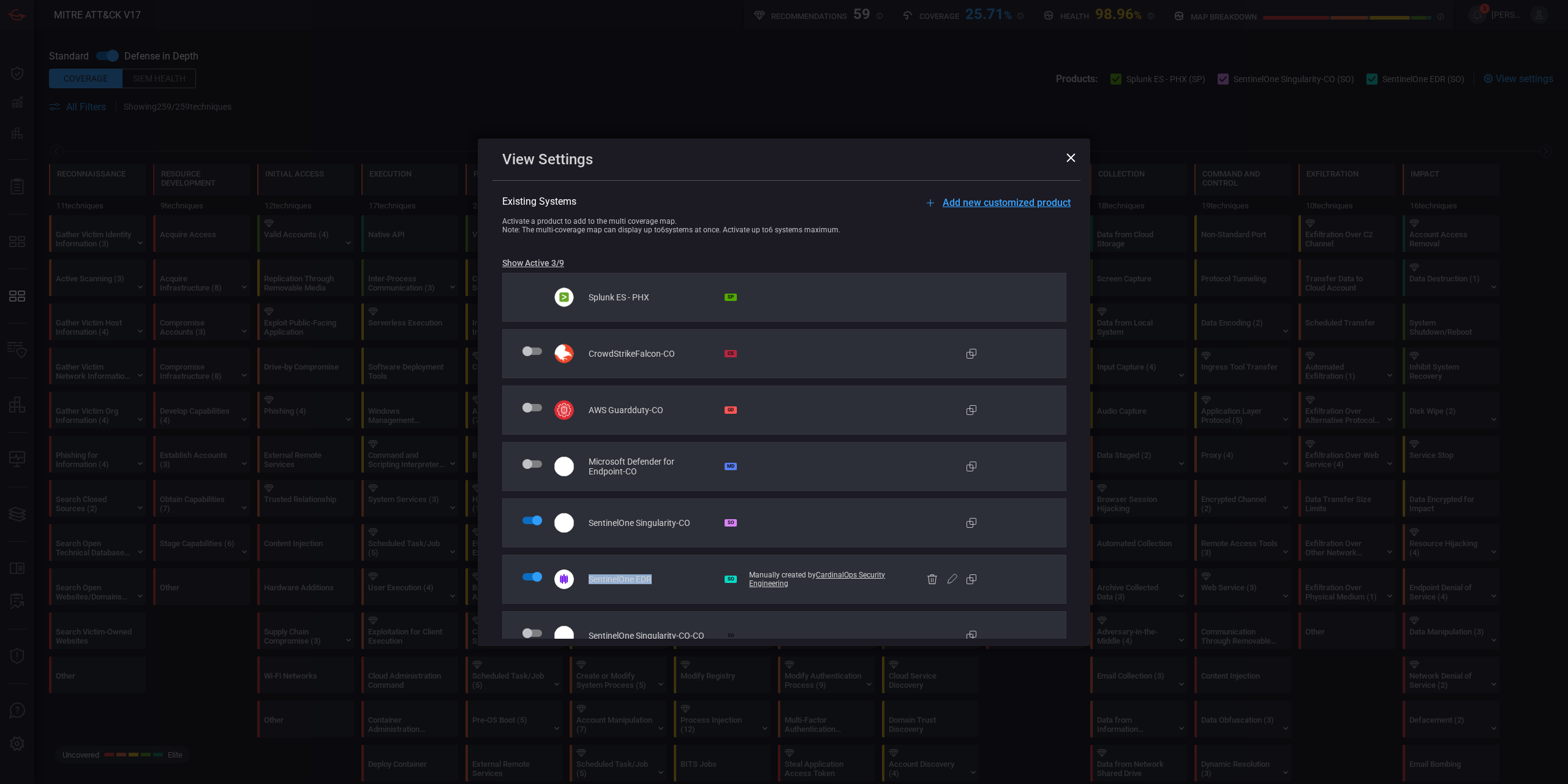
click at [590, 574] on span "SentinelOne EDR" at bounding box center [620, 579] width 63 height 10
copy span "SentinelOne EDR"
click at [639, 575] on span "SentinelOne EDR" at bounding box center [620, 579] width 63 height 10
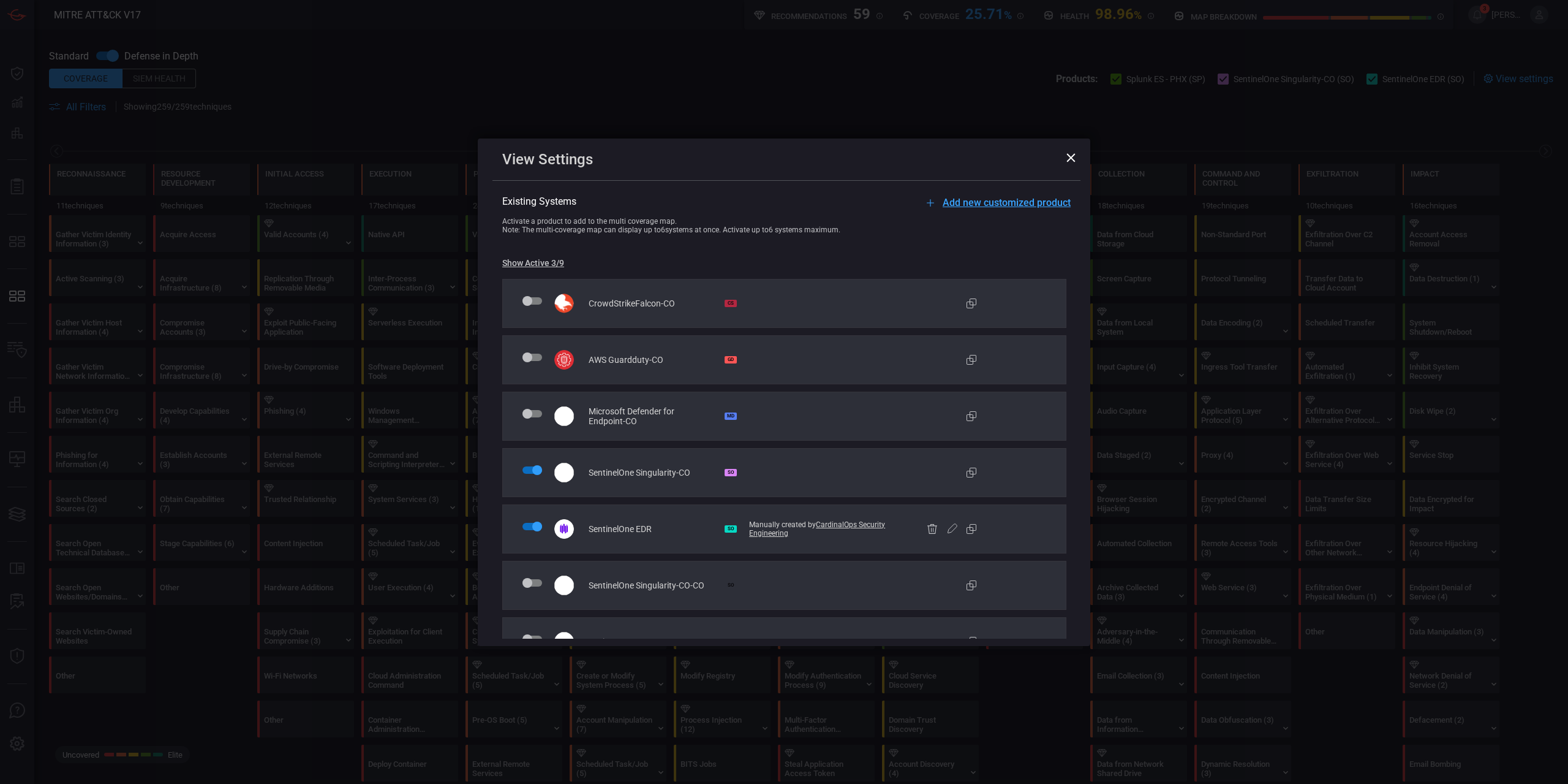
scroll to position [70, 0]
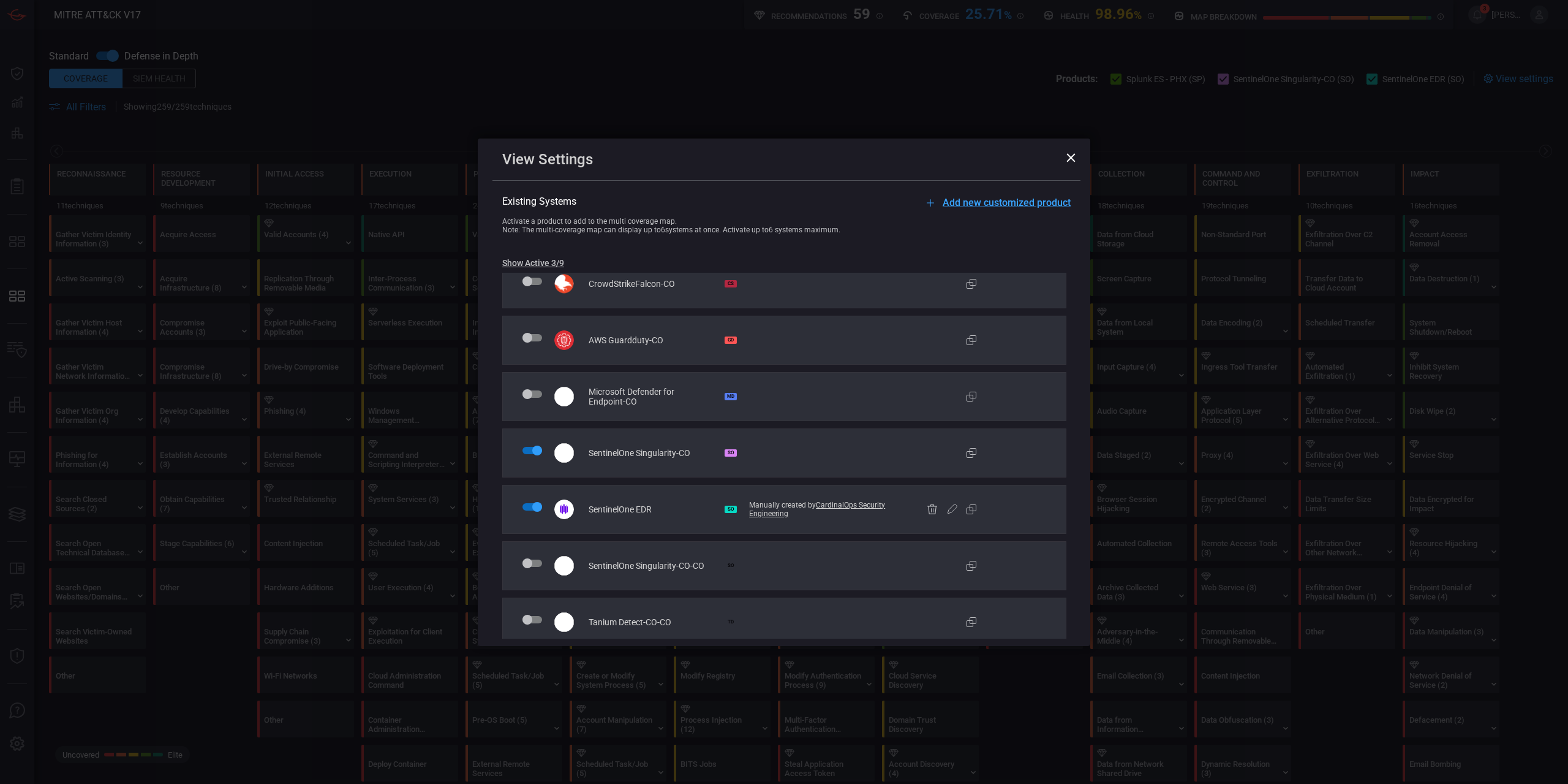
click at [845, 159] on div "View Settings" at bounding box center [786, 159] width 568 height 17
click at [397, 40] on div "View Settings Add new customized product Existing Systems Activate a product to…" at bounding box center [784, 392] width 1568 height 784
